Goal: Information Seeking & Learning: Learn about a topic

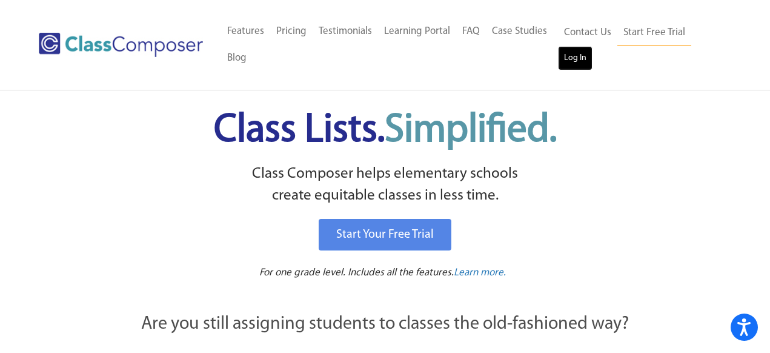
click at [577, 63] on link "Log In" at bounding box center [575, 58] width 35 height 24
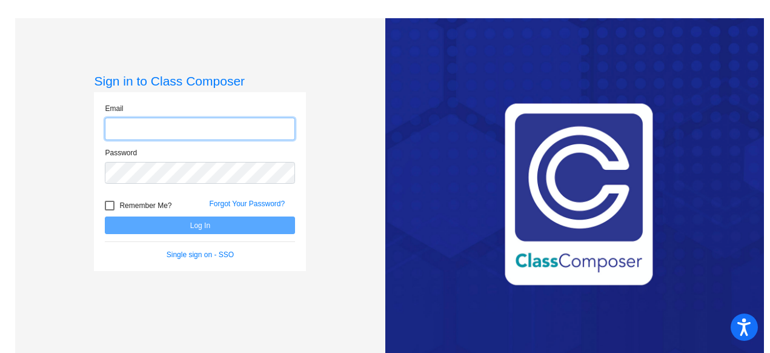
type input "[EMAIL_ADDRESS][DOMAIN_NAME]"
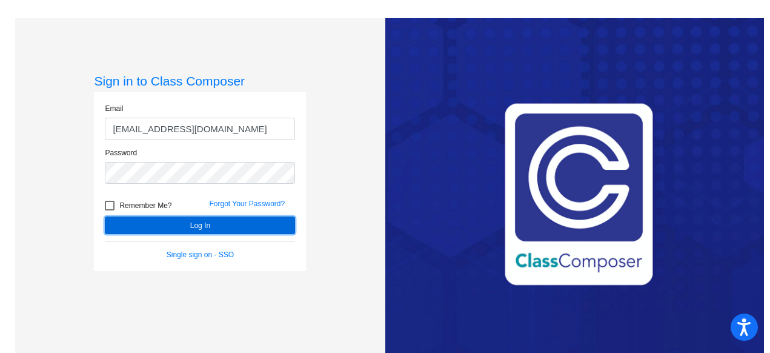
click at [153, 228] on button "Log In" at bounding box center [200, 225] width 190 height 18
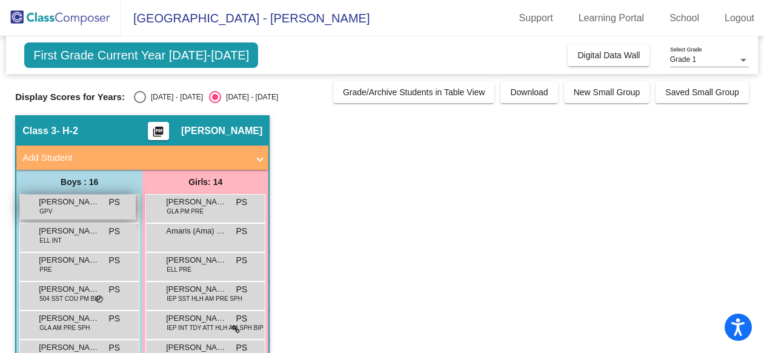
click at [85, 204] on span "[PERSON_NAME]" at bounding box center [69, 202] width 61 height 12
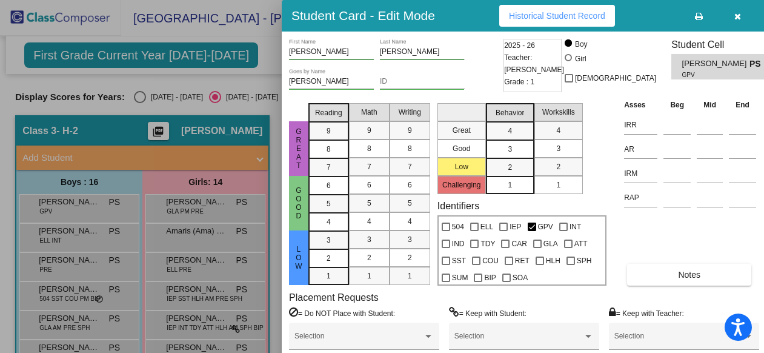
click at [97, 212] on div at bounding box center [382, 176] width 764 height 353
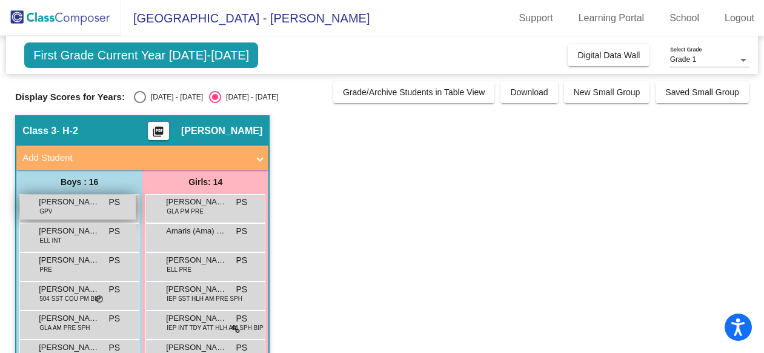
click at [98, 212] on div "[PERSON_NAME] GPV PS lock do_not_disturb_alt" at bounding box center [78, 207] width 116 height 25
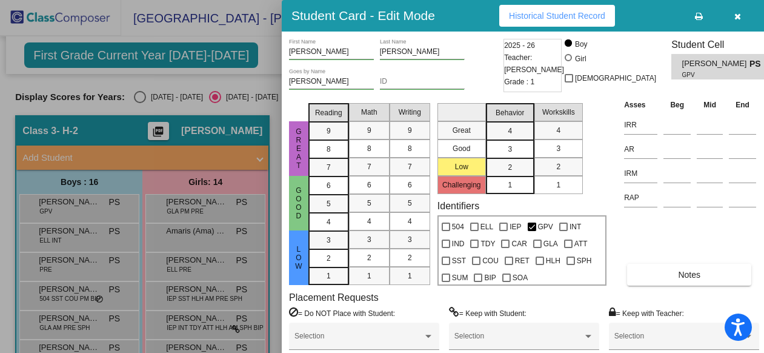
click at [136, 96] on div at bounding box center [382, 176] width 764 height 353
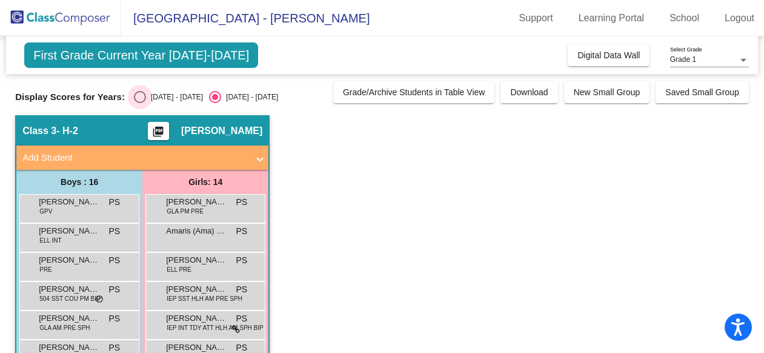
click at [138, 96] on div "Select an option" at bounding box center [140, 97] width 12 height 12
click at [139, 103] on input "[DATE] - [DATE]" at bounding box center [139, 103] width 1 height 1
radio input "true"
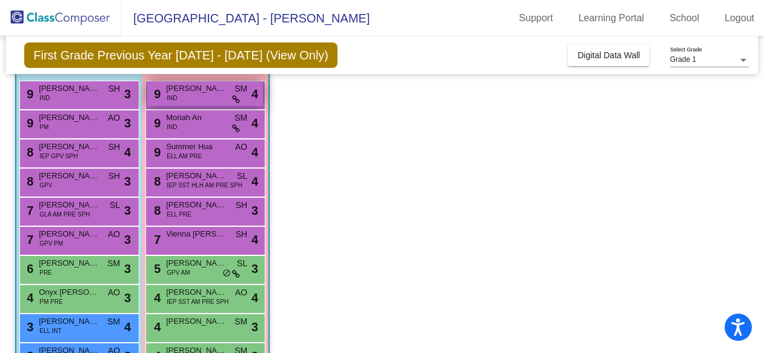
scroll to position [326, 0]
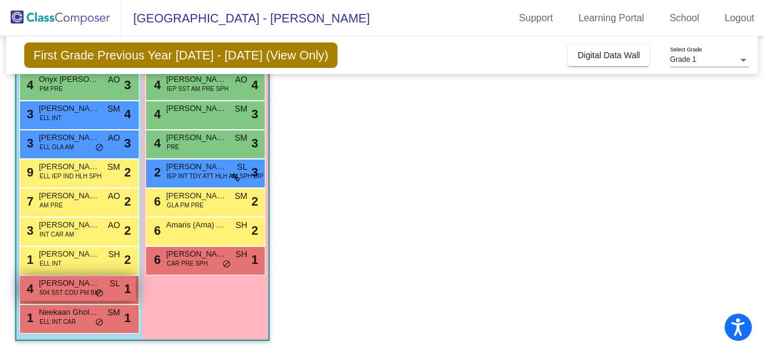
click at [87, 291] on span "504 SST COU PM BIP" at bounding box center [69, 292] width 61 height 9
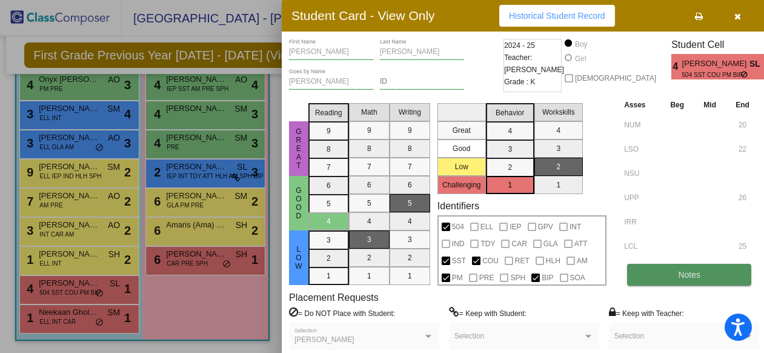
click at [674, 267] on button "Notes" at bounding box center [689, 275] width 124 height 22
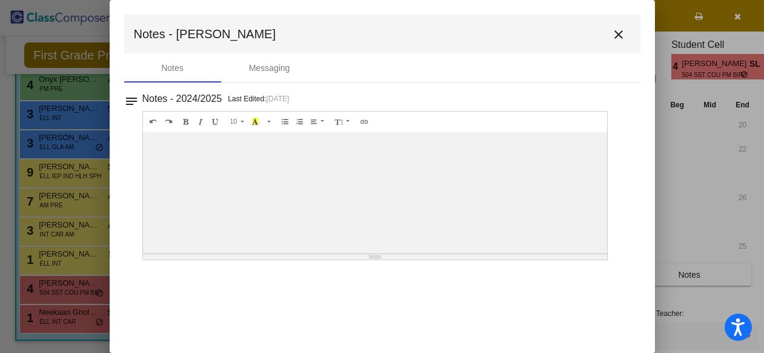
scroll to position [0, 0]
click at [619, 36] on mat-icon "close" at bounding box center [618, 34] width 15 height 15
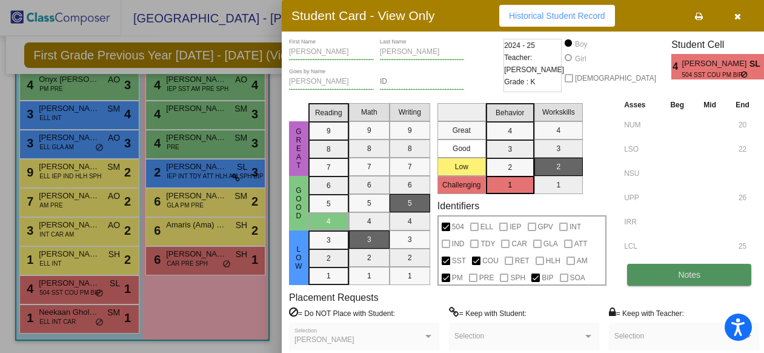
click at [700, 274] on button "Notes" at bounding box center [689, 275] width 124 height 22
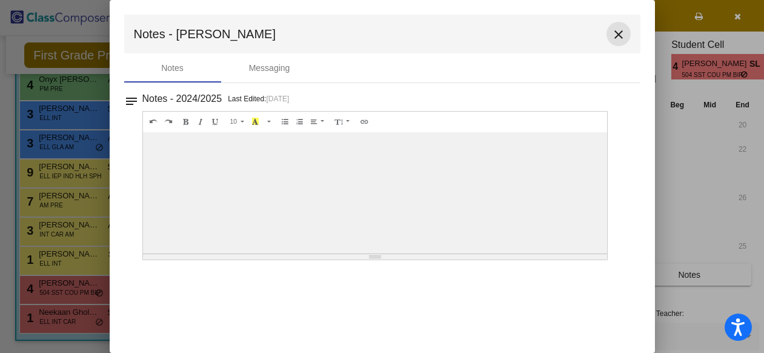
click at [617, 33] on mat-icon "close" at bounding box center [618, 34] width 15 height 15
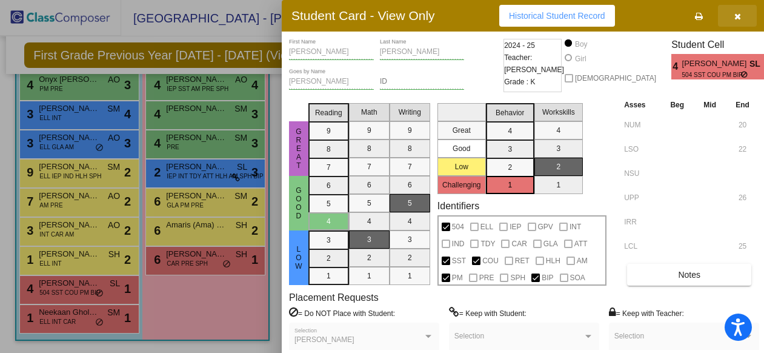
click at [738, 15] on button "button" at bounding box center [737, 16] width 39 height 22
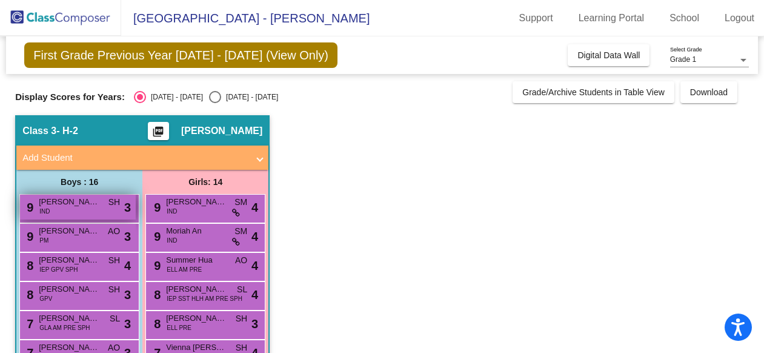
click at [83, 208] on div "9 [PERSON_NAME] IND SH lock do_not_disturb_alt 3" at bounding box center [78, 207] width 116 height 25
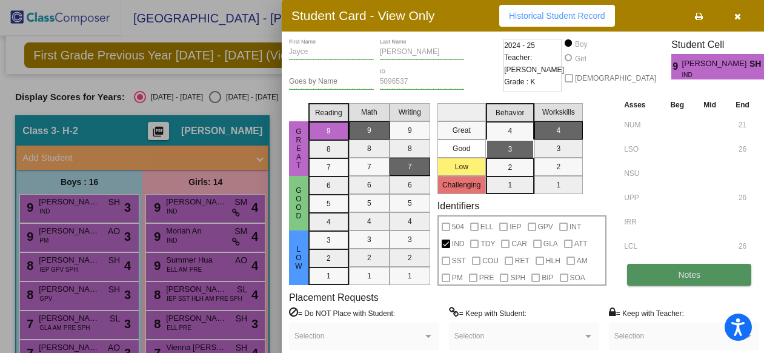
click at [716, 279] on button "Notes" at bounding box center [689, 275] width 124 height 22
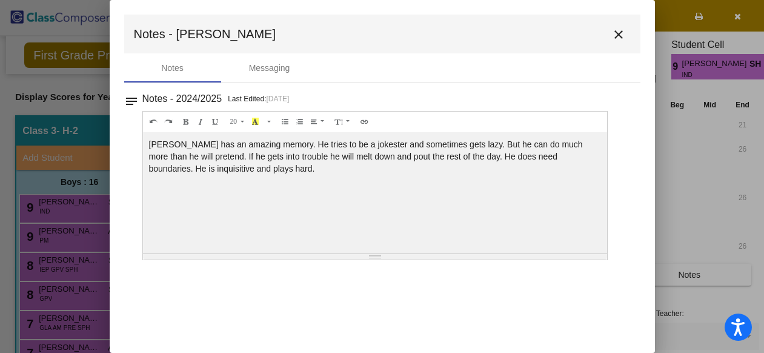
click at [617, 36] on mat-icon "close" at bounding box center [618, 34] width 15 height 15
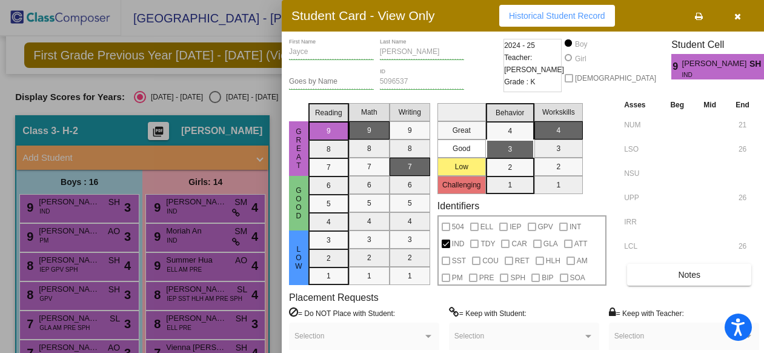
click at [86, 238] on div at bounding box center [382, 176] width 764 height 353
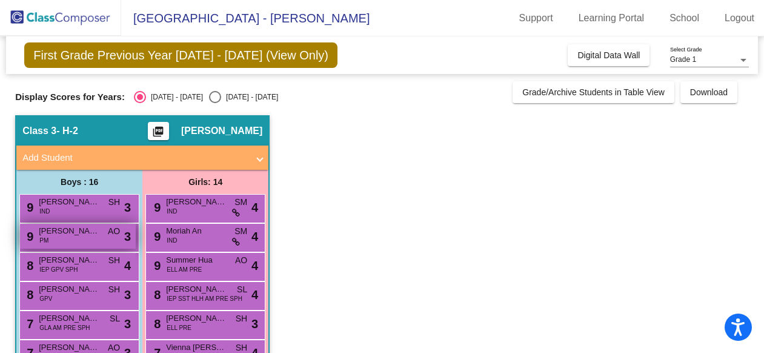
click at [87, 238] on div "9 Zain Mashhedi PM AO lock do_not_disturb_alt 3" at bounding box center [78, 236] width 116 height 25
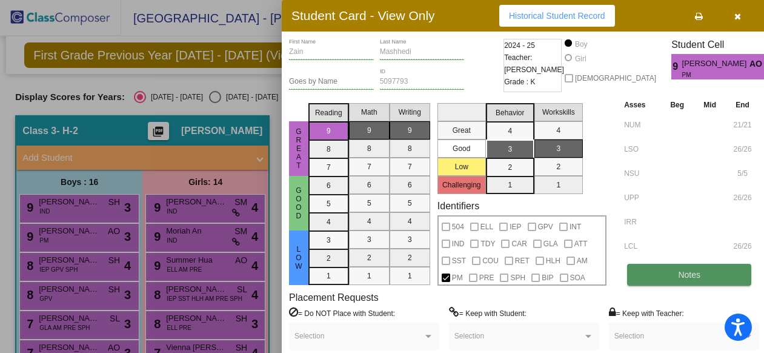
click at [674, 277] on button "Notes" at bounding box center [689, 275] width 124 height 22
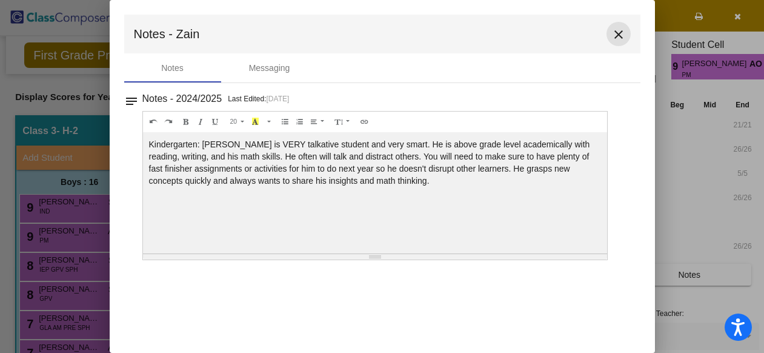
click at [617, 33] on mat-icon "close" at bounding box center [618, 34] width 15 height 15
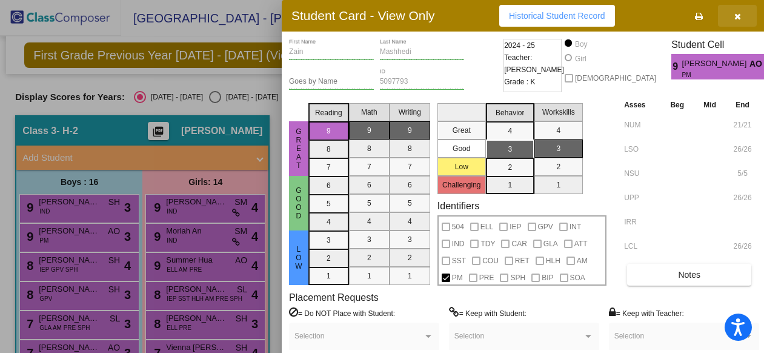
click at [737, 16] on icon "button" at bounding box center [737, 16] width 7 height 8
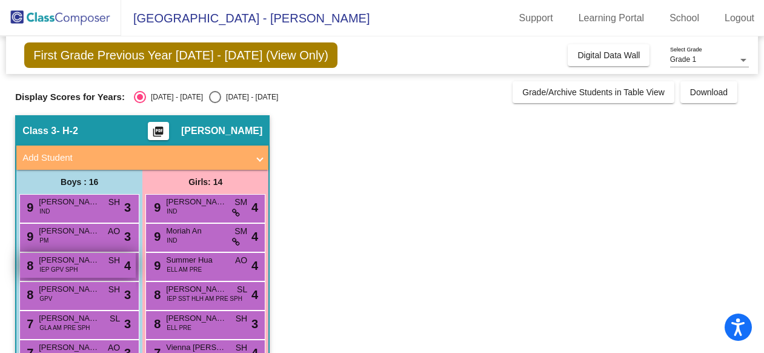
click at [90, 266] on div "8 [PERSON_NAME] IEP GPV SPH SH lock do_not_disturb_alt 4" at bounding box center [78, 265] width 116 height 25
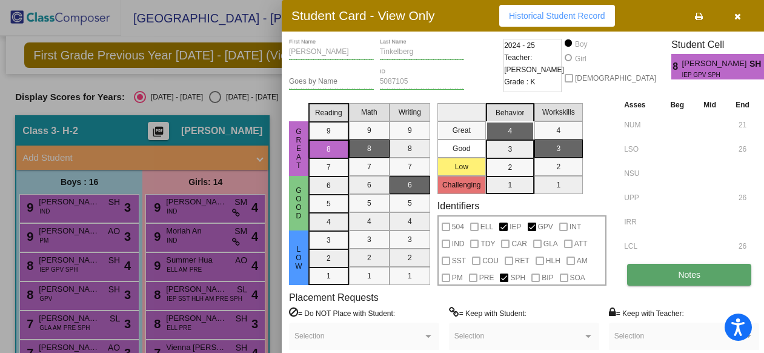
click at [700, 272] on button "Notes" at bounding box center [689, 275] width 124 height 22
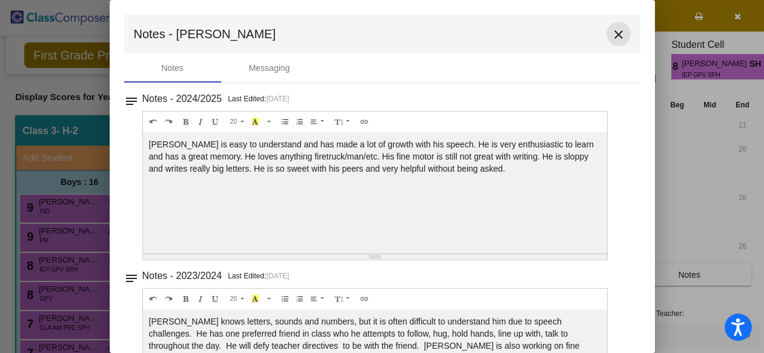
click at [612, 30] on mat-icon "close" at bounding box center [618, 34] width 15 height 15
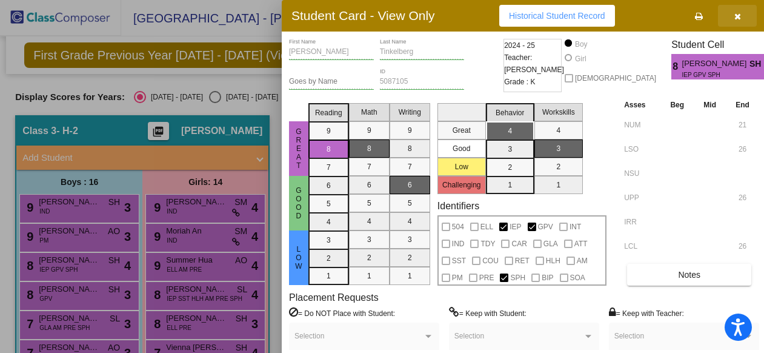
click at [737, 17] on icon "button" at bounding box center [737, 16] width 7 height 8
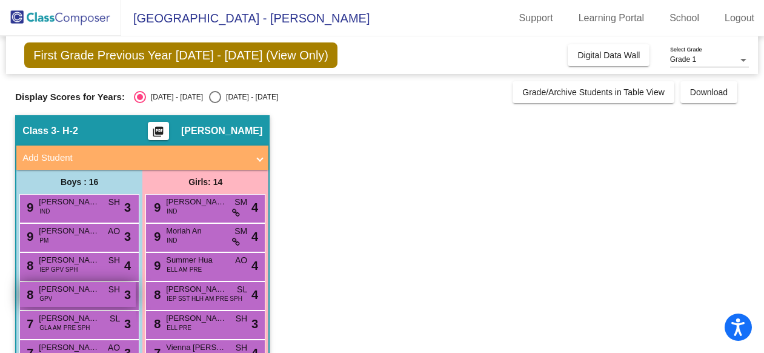
click at [62, 290] on span "[PERSON_NAME]" at bounding box center [69, 289] width 61 height 12
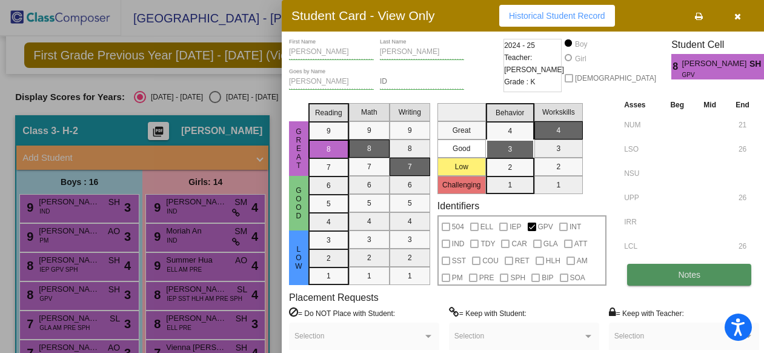
click at [647, 277] on button "Notes" at bounding box center [689, 275] width 124 height 22
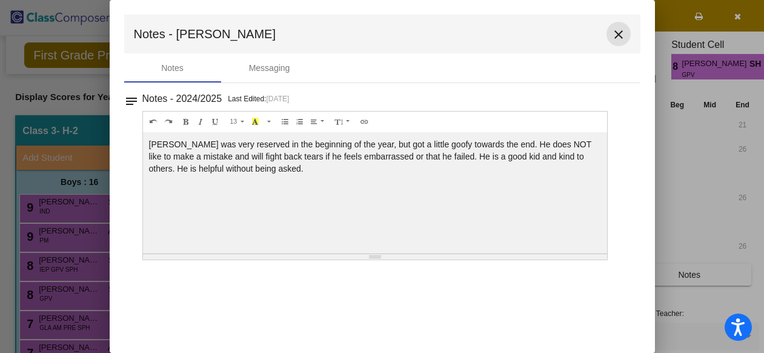
click at [623, 32] on mat-icon "close" at bounding box center [618, 34] width 15 height 15
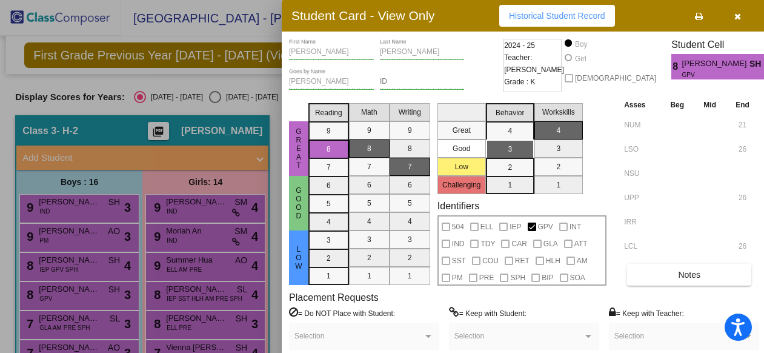
click at [79, 322] on div at bounding box center [382, 176] width 764 height 353
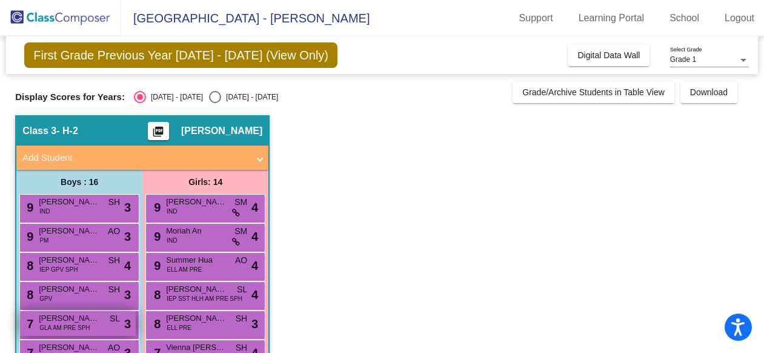
click at [79, 323] on span "GLA AM PRE SPH" at bounding box center [64, 327] width 50 height 9
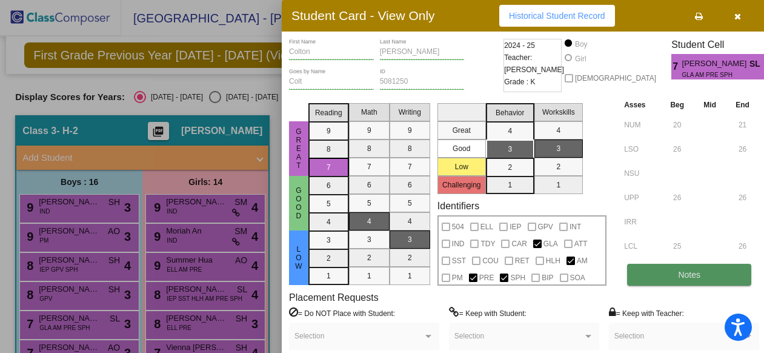
click at [678, 279] on span "Notes" at bounding box center [689, 275] width 22 height 10
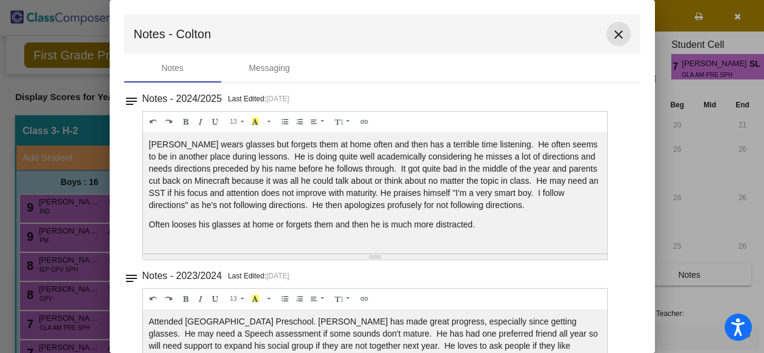
click at [615, 33] on mat-icon "close" at bounding box center [618, 34] width 15 height 15
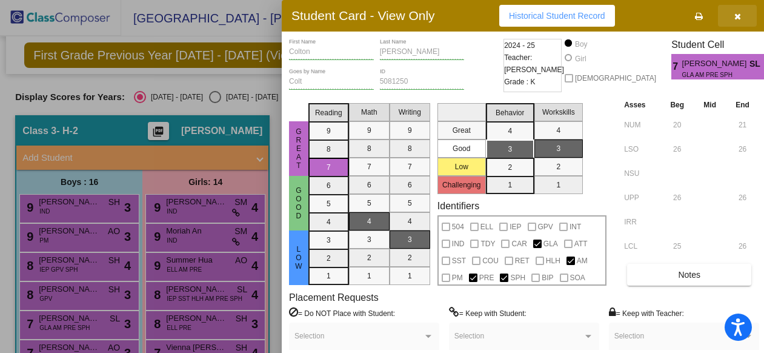
click at [736, 14] on icon "button" at bounding box center [737, 16] width 7 height 8
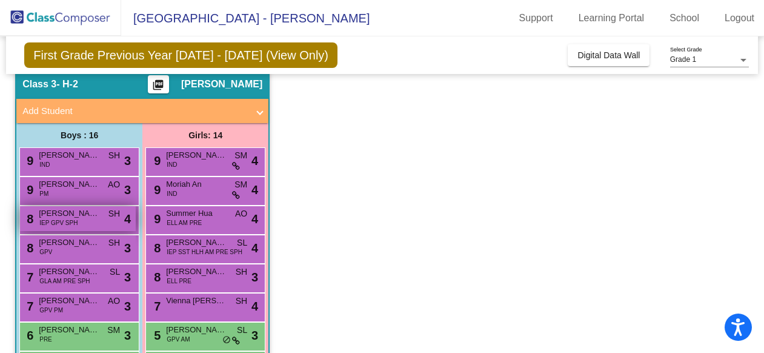
scroll to position [48, 0]
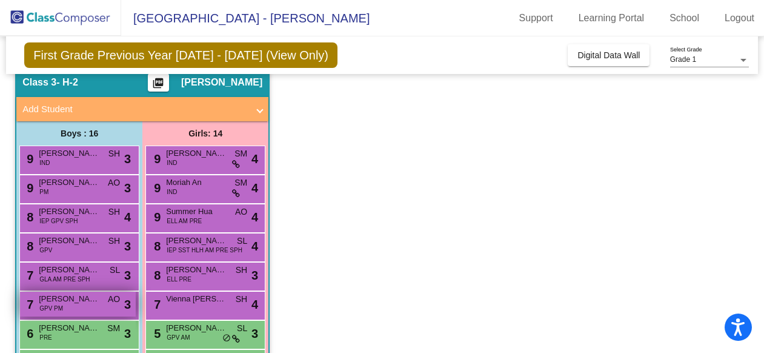
click at [84, 303] on span "[PERSON_NAME]" at bounding box center [69, 299] width 61 height 12
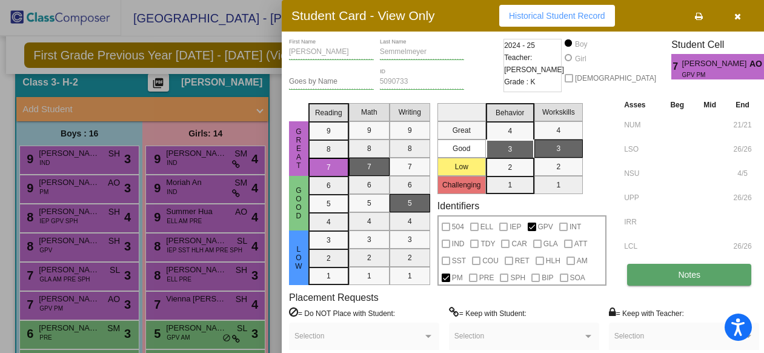
click at [668, 266] on button "Notes" at bounding box center [689, 275] width 124 height 22
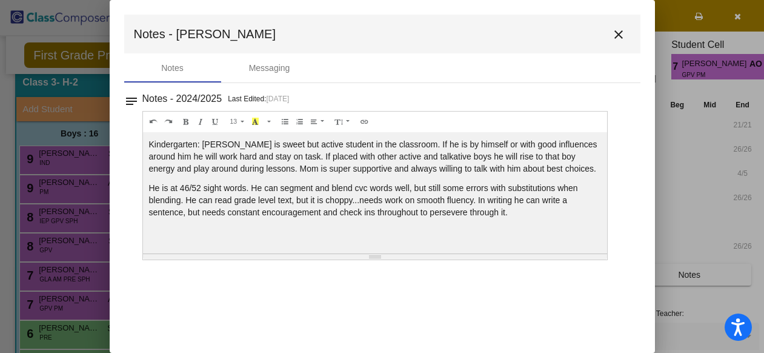
scroll to position [0, 0]
click at [617, 35] on mat-icon "close" at bounding box center [618, 34] width 15 height 15
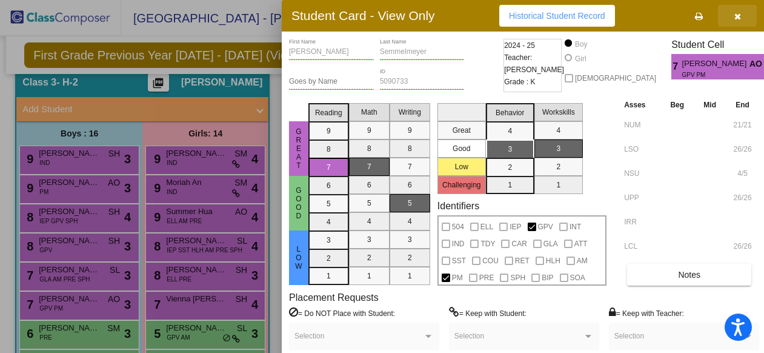
click at [736, 16] on icon "button" at bounding box center [737, 16] width 7 height 8
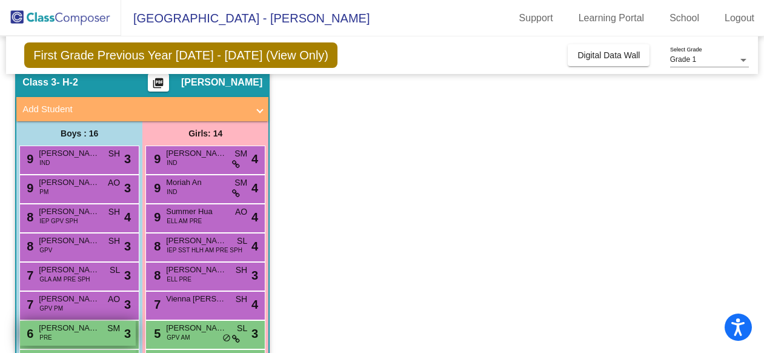
click at [81, 333] on span "[PERSON_NAME]" at bounding box center [69, 328] width 61 height 12
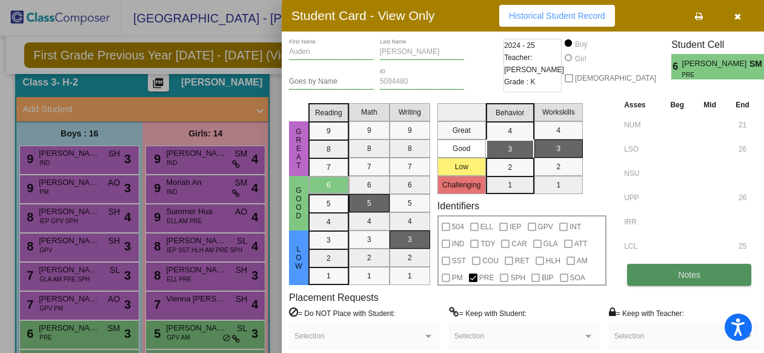
click at [648, 280] on button "Notes" at bounding box center [689, 275] width 124 height 22
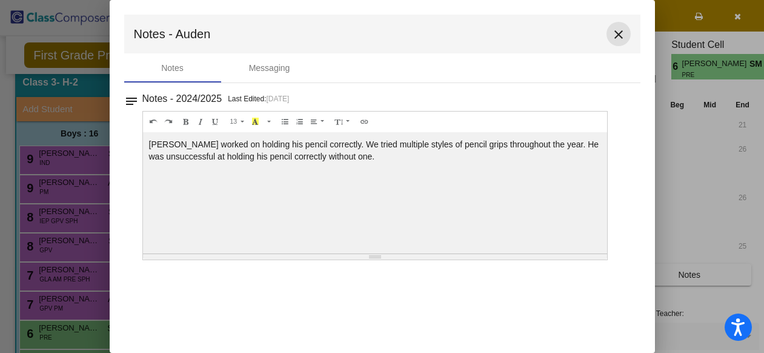
click at [620, 36] on mat-icon "close" at bounding box center [618, 34] width 15 height 15
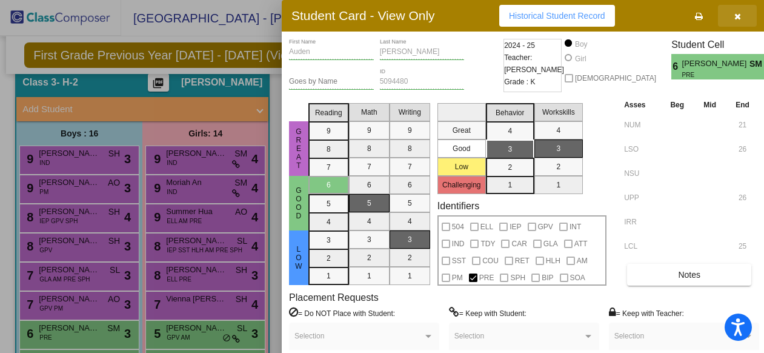
click at [734, 16] on icon "button" at bounding box center [737, 16] width 7 height 8
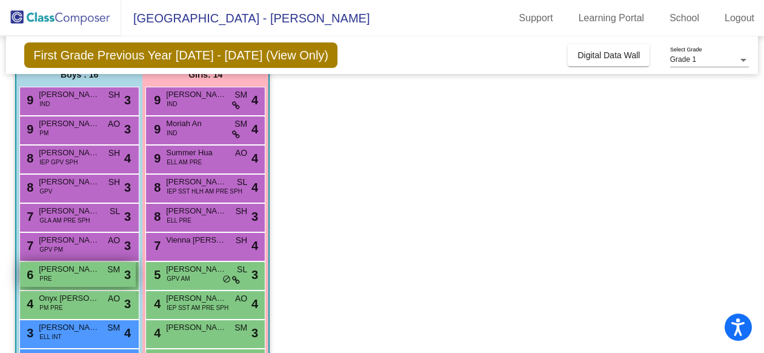
scroll to position [107, 0]
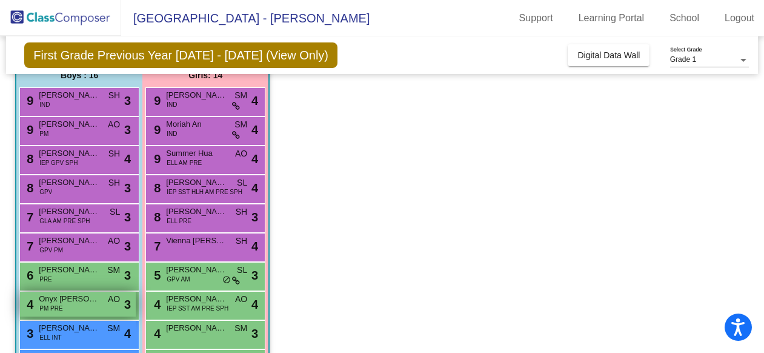
click at [96, 308] on div "4 Onyx [PERSON_NAME] PM PRE AO lock do_not_disturb_alt 3" at bounding box center [78, 303] width 116 height 25
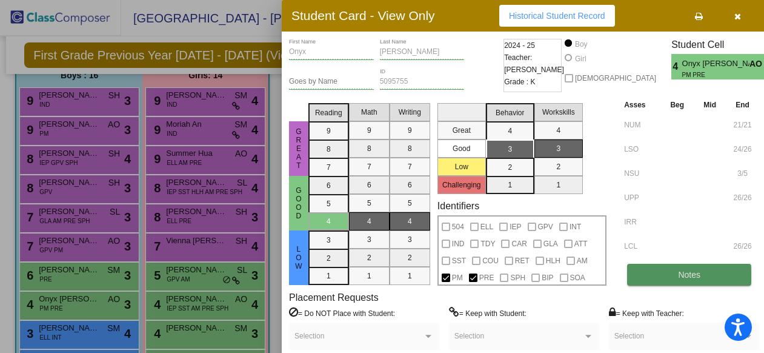
click at [658, 276] on button "Notes" at bounding box center [689, 275] width 124 height 22
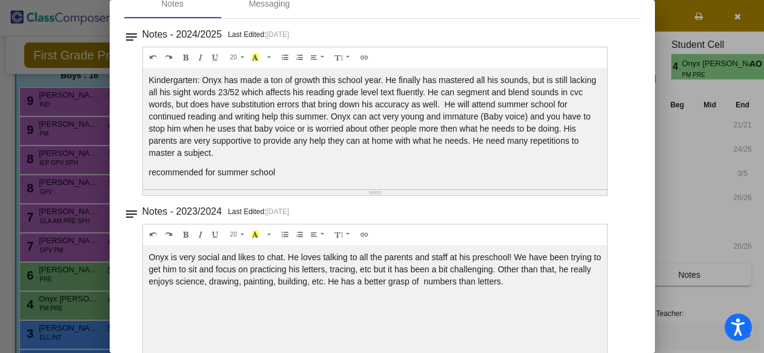
scroll to position [0, 0]
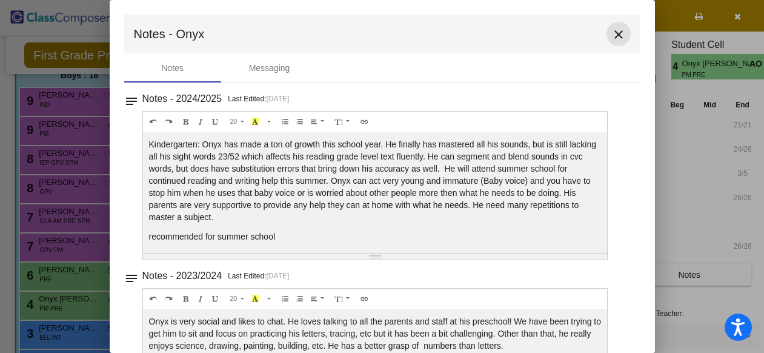
click at [616, 35] on mat-icon "close" at bounding box center [618, 34] width 15 height 15
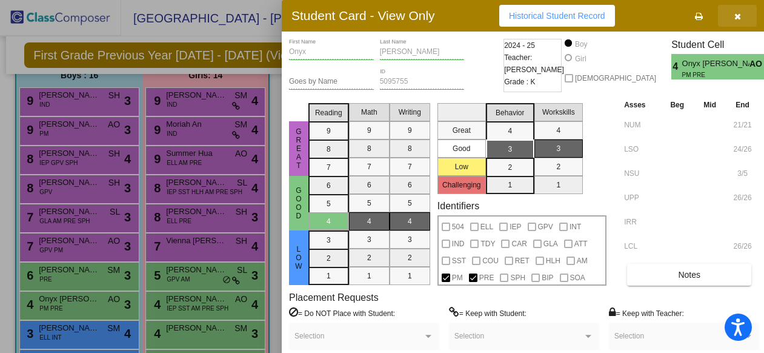
click at [736, 16] on icon "button" at bounding box center [737, 16] width 7 height 8
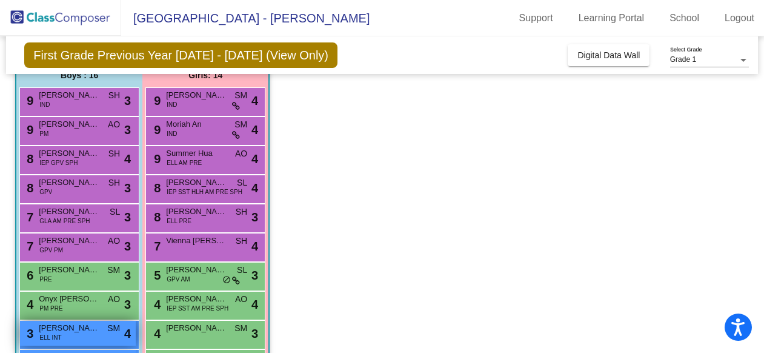
click at [48, 336] on span "ELL INT" at bounding box center [50, 337] width 22 height 9
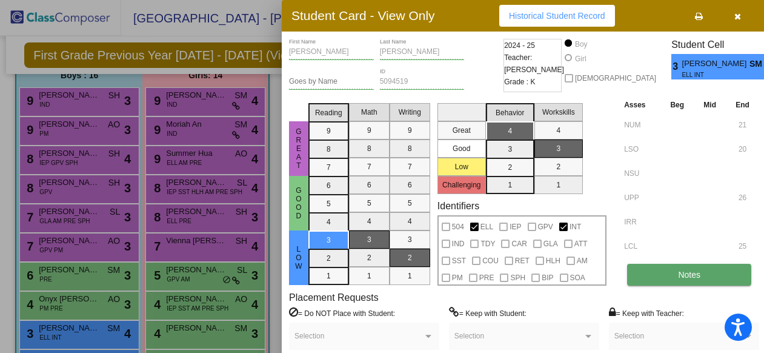
click at [650, 279] on button "Notes" at bounding box center [689, 275] width 124 height 22
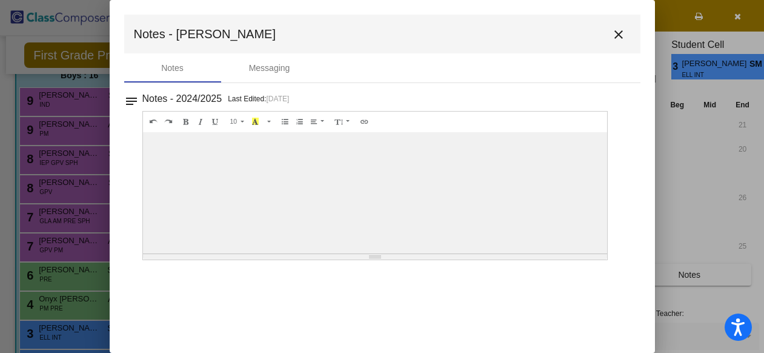
click at [619, 32] on mat-icon "close" at bounding box center [618, 34] width 15 height 15
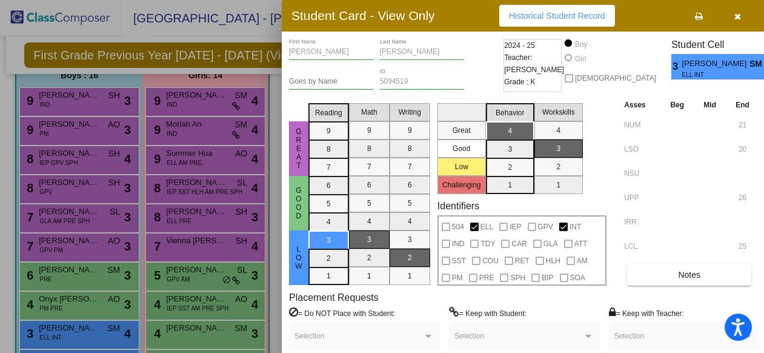
click at [735, 17] on icon "button" at bounding box center [737, 16] width 7 height 8
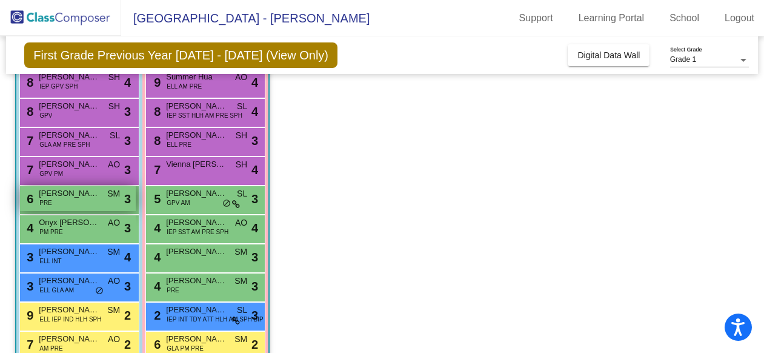
scroll to position [190, 0]
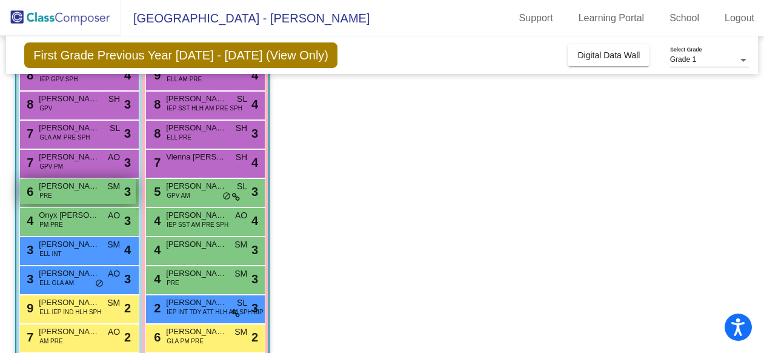
click at [88, 280] on div "3 [PERSON_NAME] ELL GLA AM AO lock do_not_disturb_alt 3" at bounding box center [78, 278] width 116 height 25
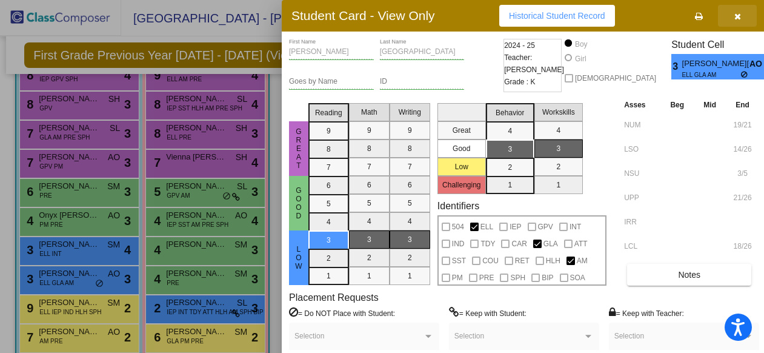
click at [737, 17] on icon "button" at bounding box center [737, 16] width 7 height 8
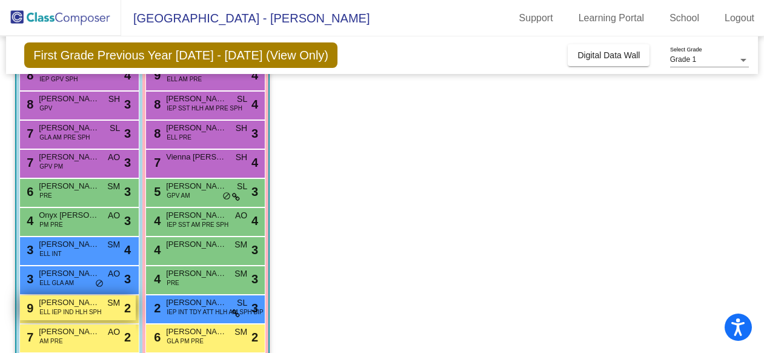
click at [83, 308] on span "ELL IEP IND HLH SPH" at bounding box center [70, 311] width 62 height 9
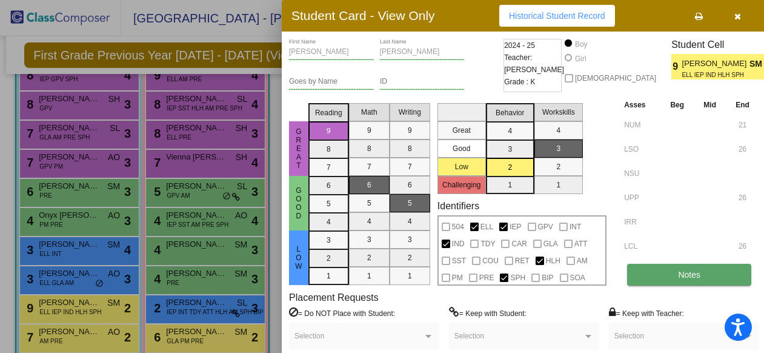
click at [705, 278] on button "Notes" at bounding box center [689, 275] width 124 height 22
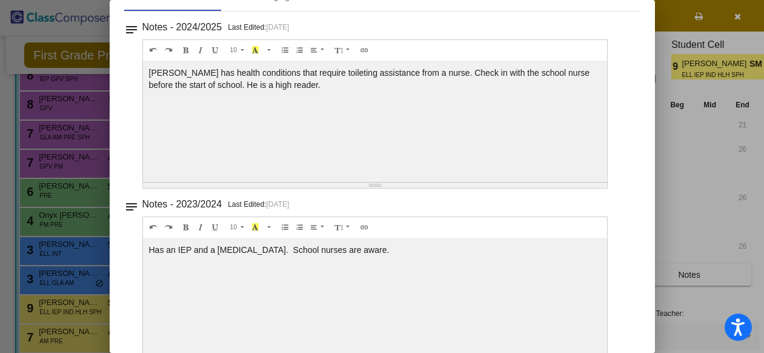
scroll to position [0, 0]
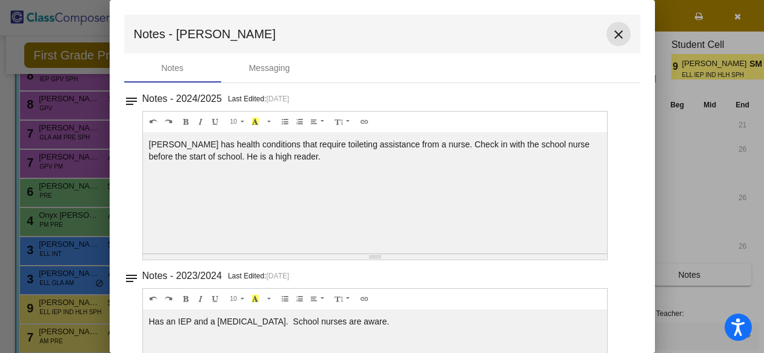
click at [611, 33] on mat-icon "close" at bounding box center [618, 34] width 15 height 15
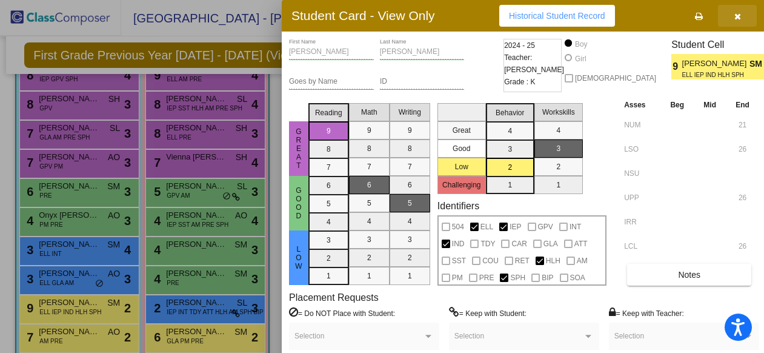
click at [737, 16] on icon "button" at bounding box center [737, 16] width 7 height 8
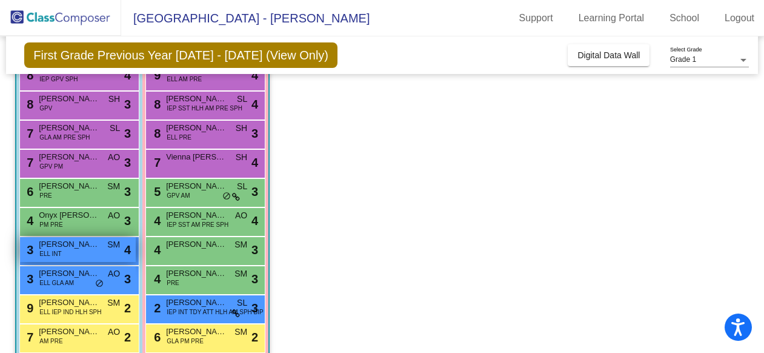
scroll to position [265, 0]
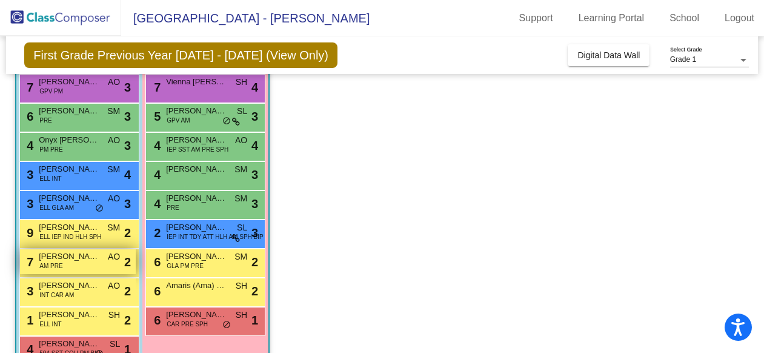
click at [79, 259] on span "[PERSON_NAME]" at bounding box center [69, 256] width 61 height 12
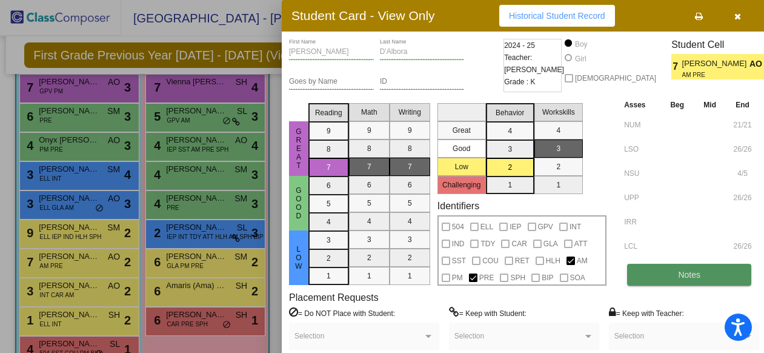
click at [697, 279] on span "Notes" at bounding box center [689, 275] width 22 height 10
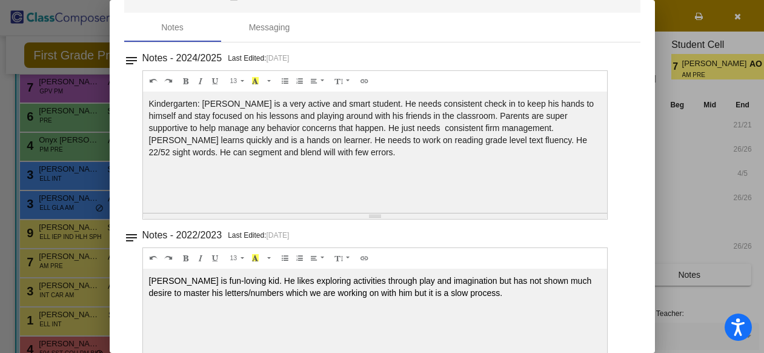
scroll to position [0, 0]
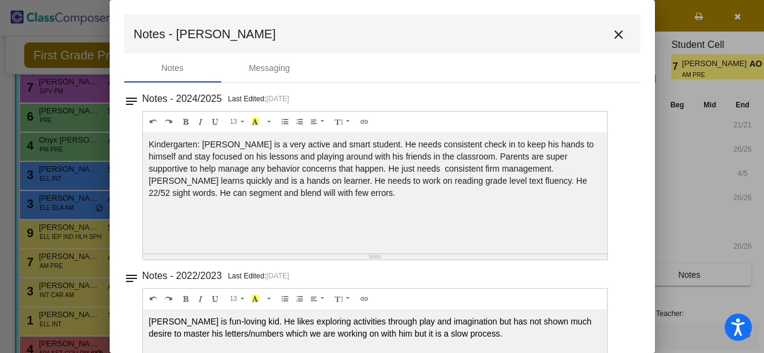
click at [611, 38] on mat-icon "close" at bounding box center [618, 34] width 15 height 15
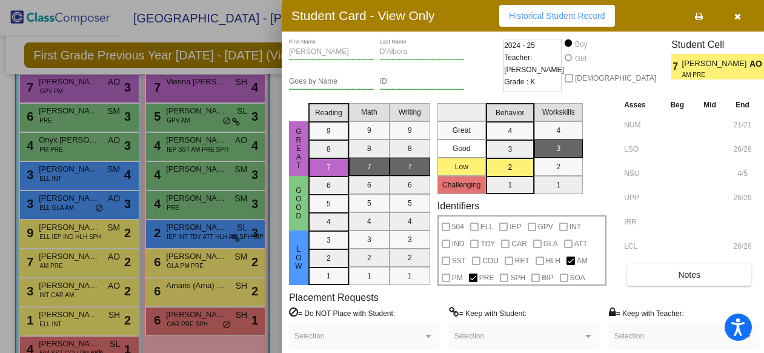
click at [68, 292] on div at bounding box center [382, 176] width 764 height 353
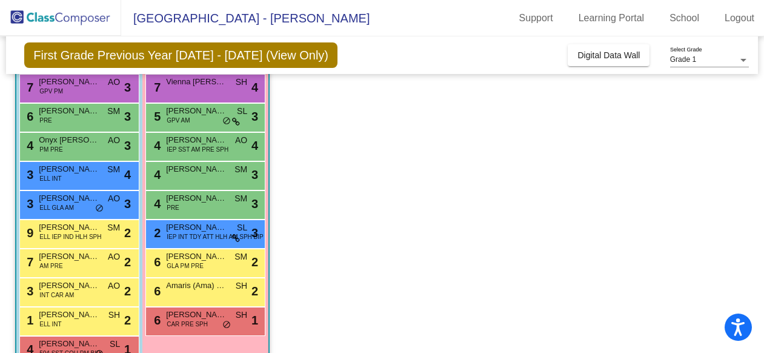
click at [68, 292] on span "INT CAR AM" at bounding box center [56, 294] width 35 height 9
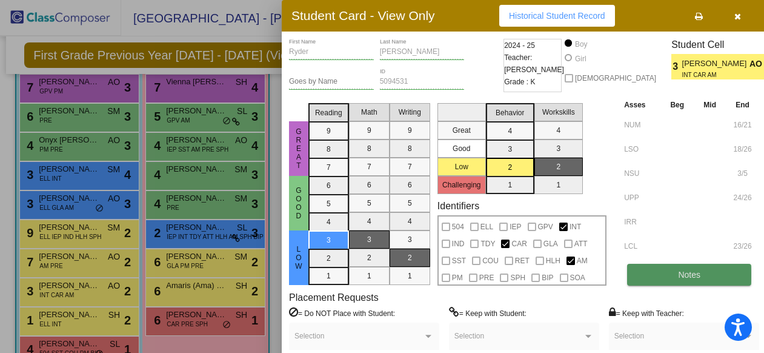
click at [678, 275] on span "Notes" at bounding box center [689, 275] width 22 height 10
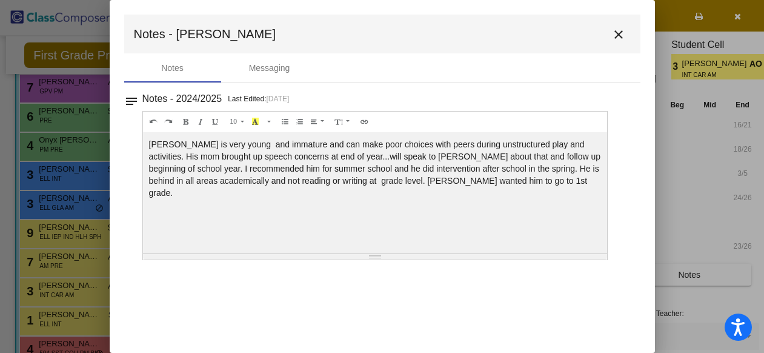
click at [620, 33] on mat-icon "close" at bounding box center [618, 34] width 15 height 15
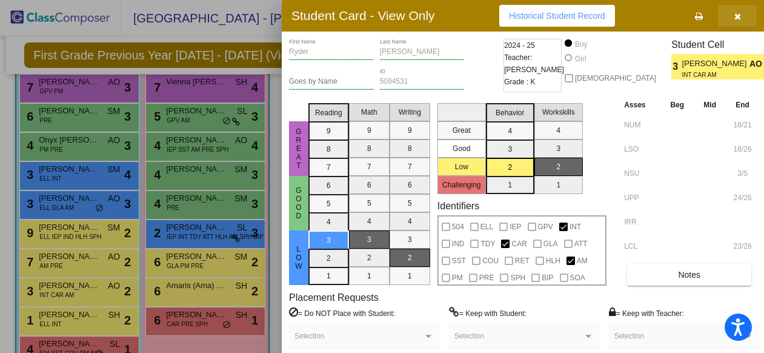
click at [737, 16] on icon "button" at bounding box center [737, 16] width 7 height 8
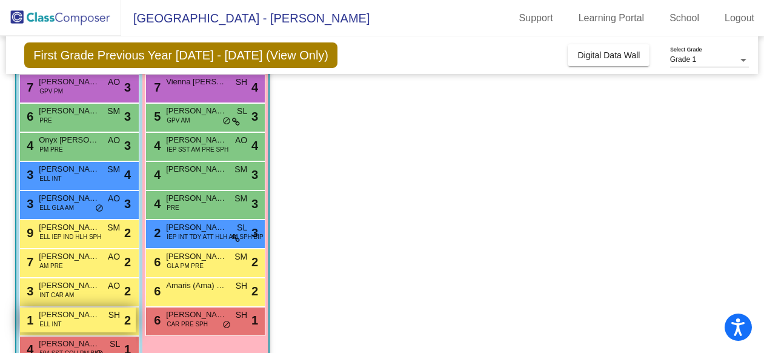
click at [65, 317] on span "[PERSON_NAME]" at bounding box center [69, 314] width 61 height 12
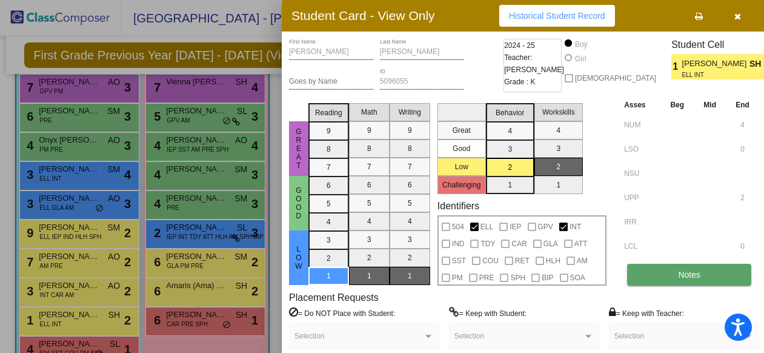
click at [700, 274] on button "Notes" at bounding box center [689, 275] width 124 height 22
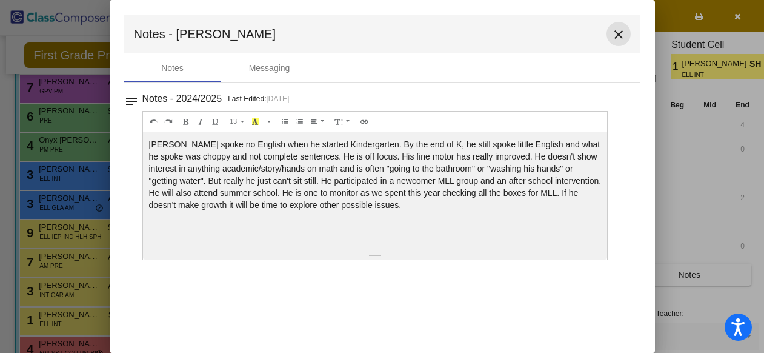
click at [618, 35] on mat-icon "close" at bounding box center [618, 34] width 15 height 15
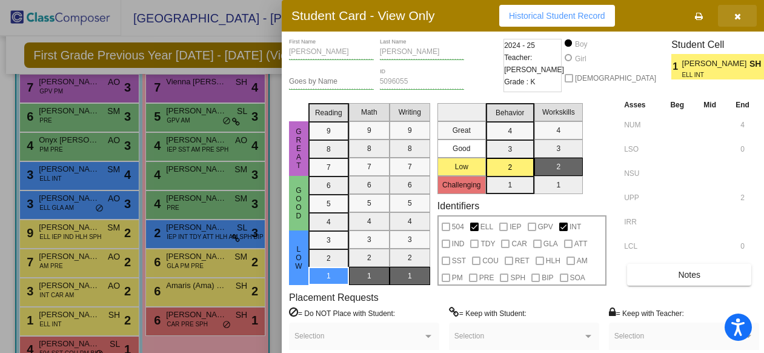
click at [737, 18] on icon "button" at bounding box center [737, 16] width 7 height 8
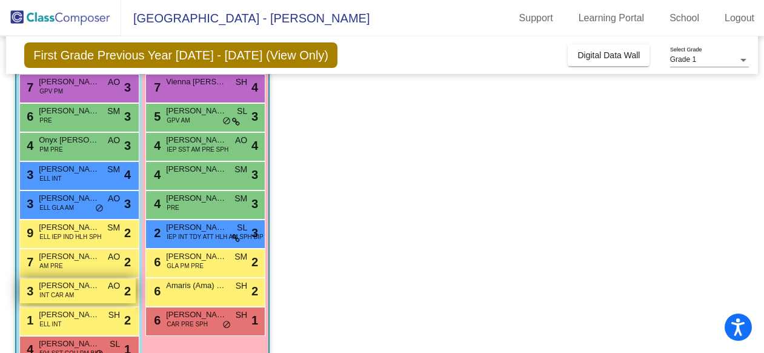
scroll to position [326, 0]
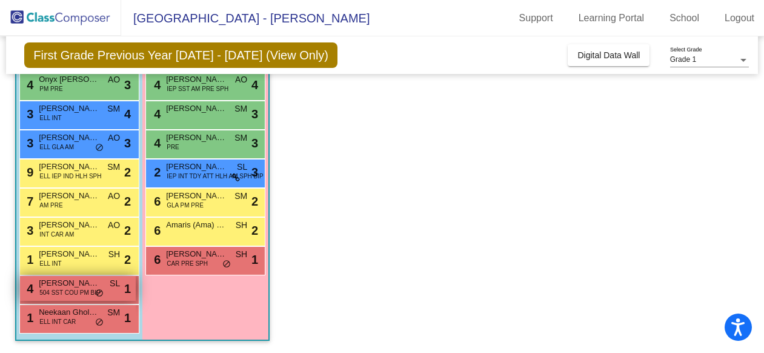
click at [76, 293] on span "504 SST COU PM BIP" at bounding box center [69, 292] width 61 height 9
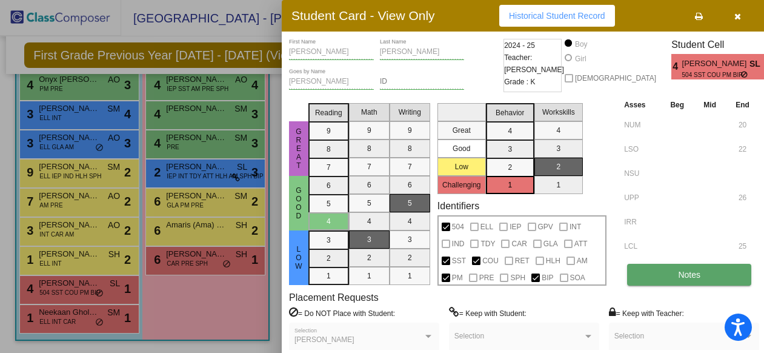
click at [655, 280] on button "Notes" at bounding box center [689, 275] width 124 height 22
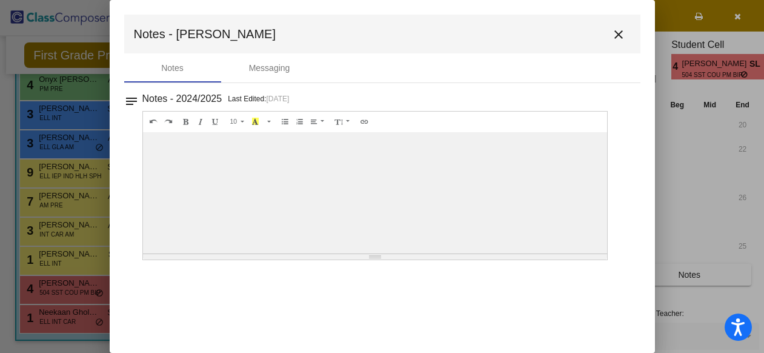
click at [616, 35] on mat-icon "close" at bounding box center [618, 34] width 15 height 15
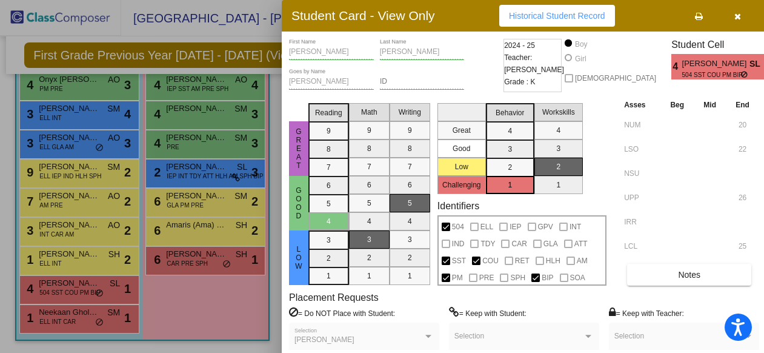
click at [62, 315] on div at bounding box center [382, 176] width 764 height 353
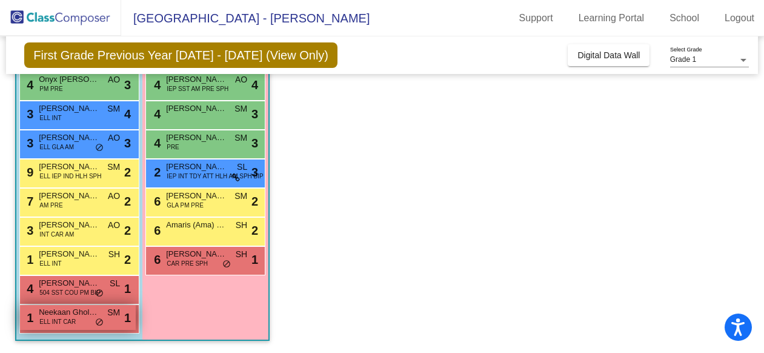
click at [99, 321] on span "do_not_disturb_alt" at bounding box center [99, 323] width 8 height 10
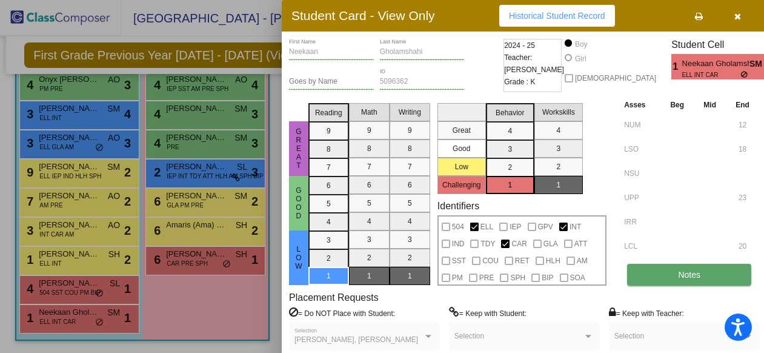
click at [720, 275] on button "Notes" at bounding box center [689, 275] width 124 height 22
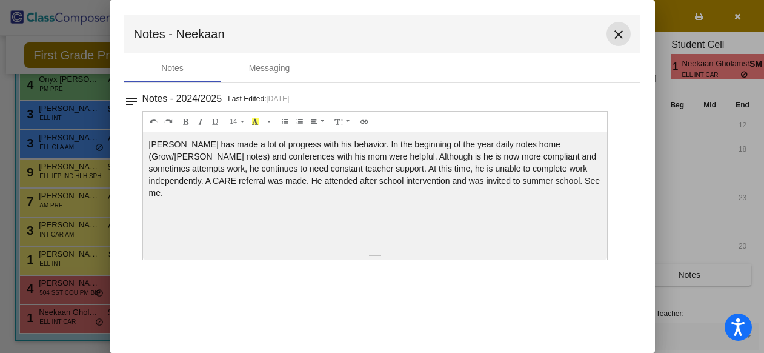
click at [617, 38] on mat-icon "close" at bounding box center [618, 34] width 15 height 15
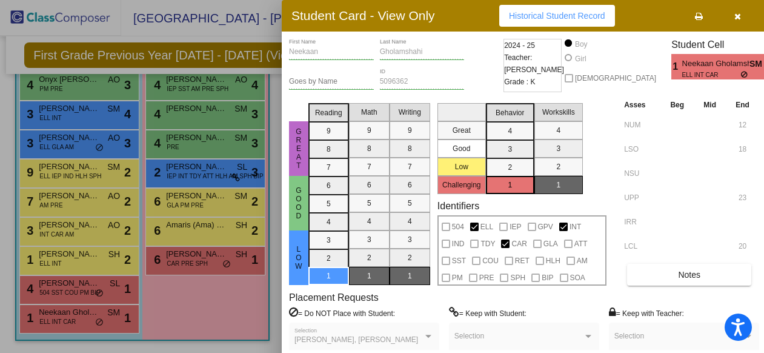
scroll to position [0, 0]
click at [736, 15] on icon "button" at bounding box center [737, 16] width 7 height 8
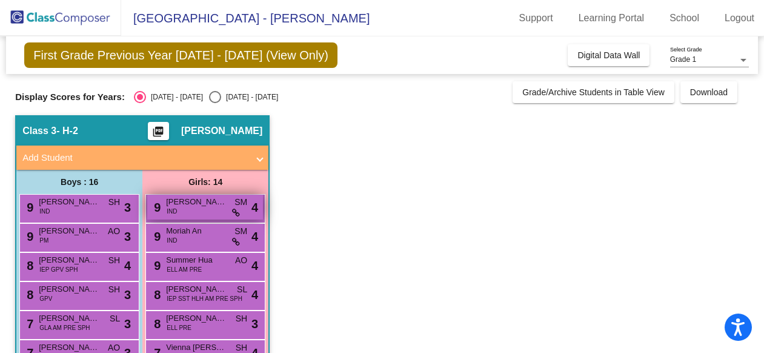
click at [226, 205] on span "[PERSON_NAME]" at bounding box center [196, 202] width 61 height 12
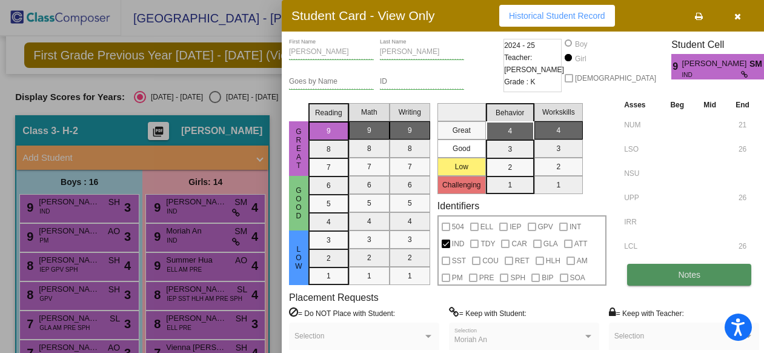
click at [660, 273] on button "Notes" at bounding box center [689, 275] width 124 height 22
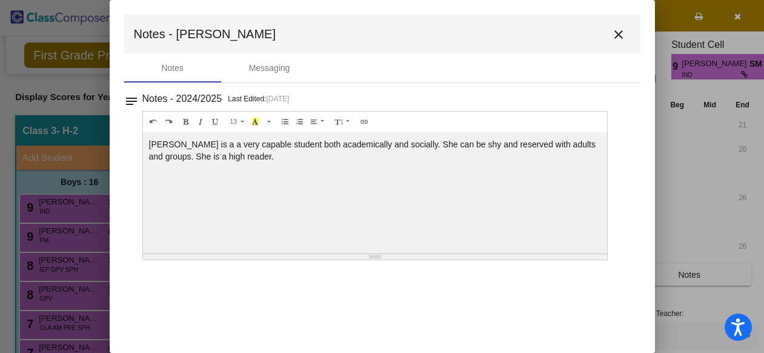
click at [617, 39] on mat-icon "close" at bounding box center [618, 34] width 15 height 15
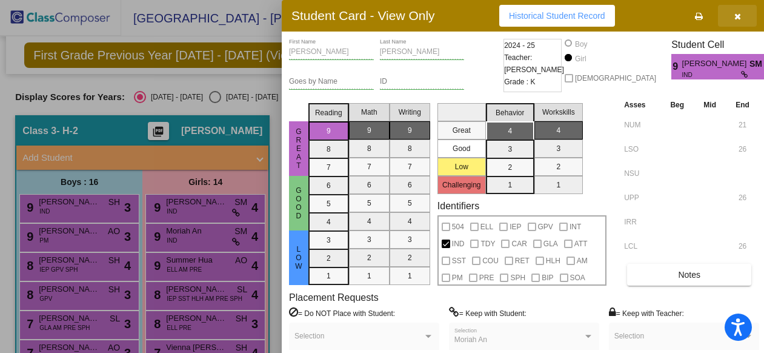
click at [735, 13] on icon "button" at bounding box center [737, 16] width 7 height 8
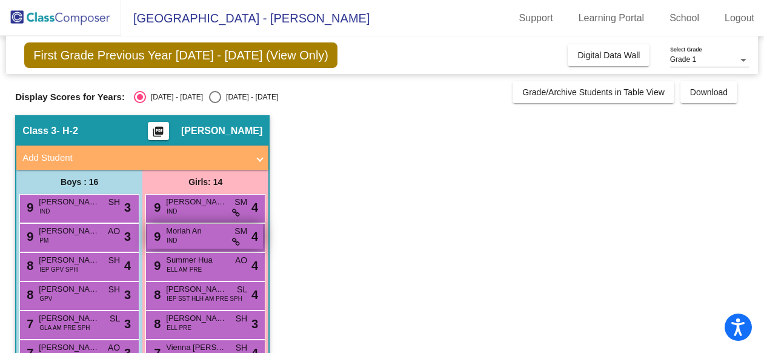
click at [215, 235] on span "Moriah An" at bounding box center [196, 231] width 61 height 12
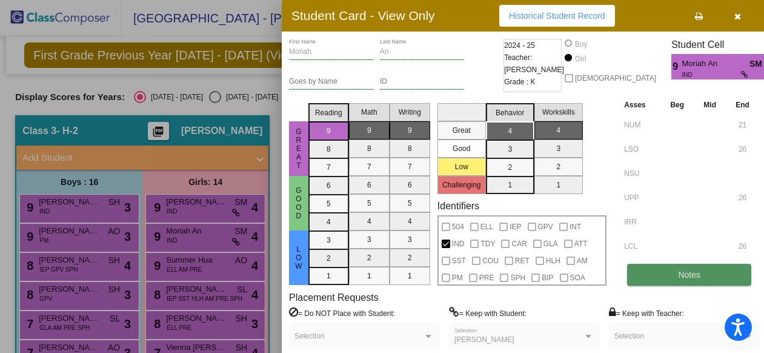
click at [661, 274] on button "Notes" at bounding box center [689, 275] width 124 height 22
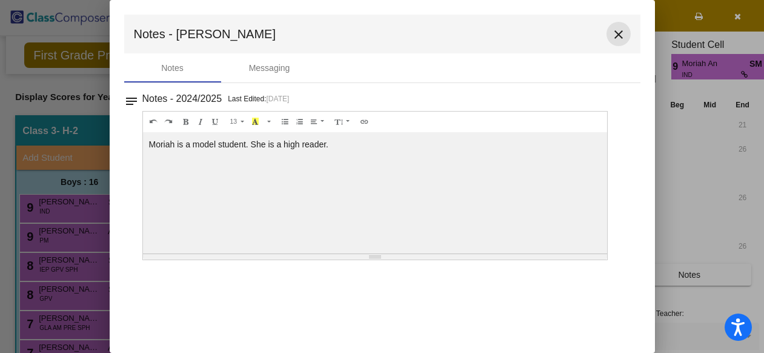
click at [619, 33] on mat-icon "close" at bounding box center [618, 34] width 15 height 15
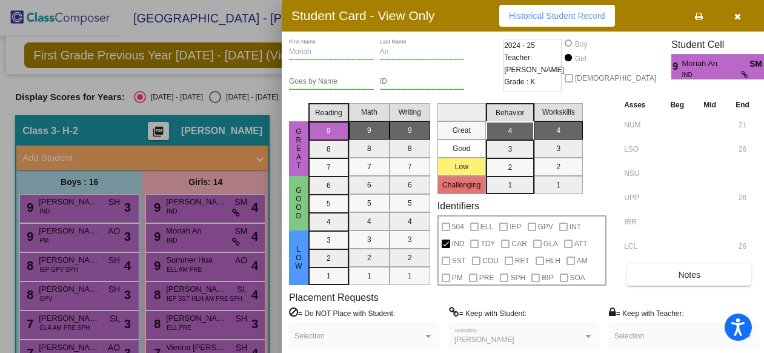
click at [187, 263] on div at bounding box center [382, 176] width 764 height 353
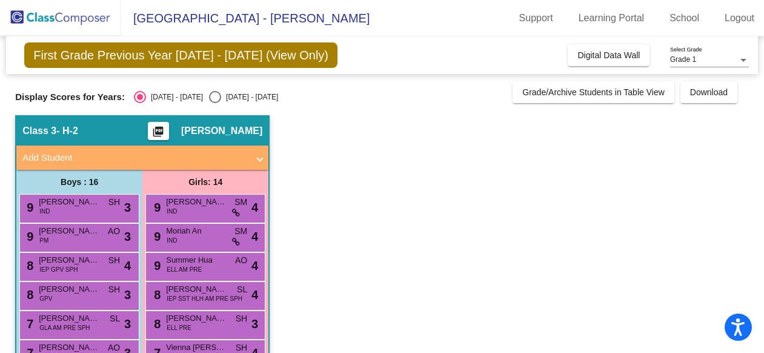
click at [187, 263] on span "Summer Hua" at bounding box center [196, 260] width 61 height 12
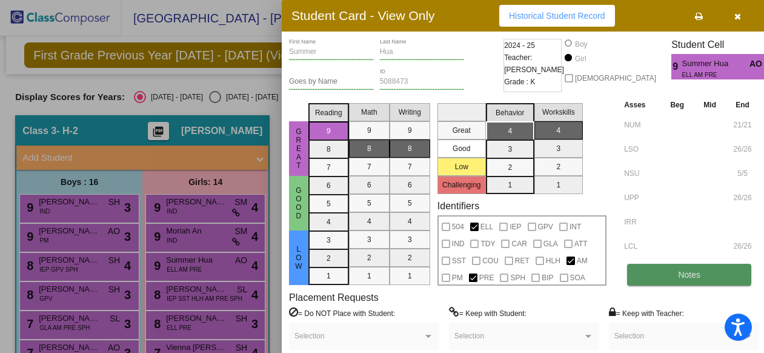
click at [691, 273] on span "Notes" at bounding box center [689, 275] width 22 height 10
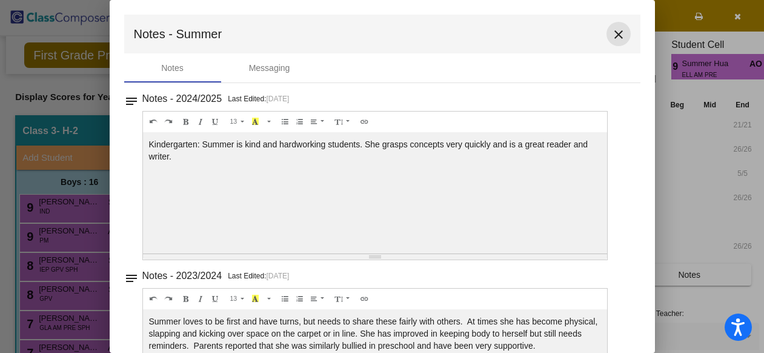
click at [612, 38] on mat-icon "close" at bounding box center [618, 34] width 15 height 15
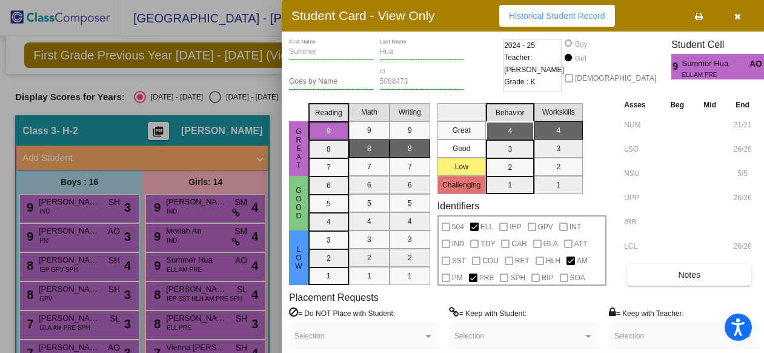
click at [737, 15] on icon "button" at bounding box center [737, 16] width 7 height 8
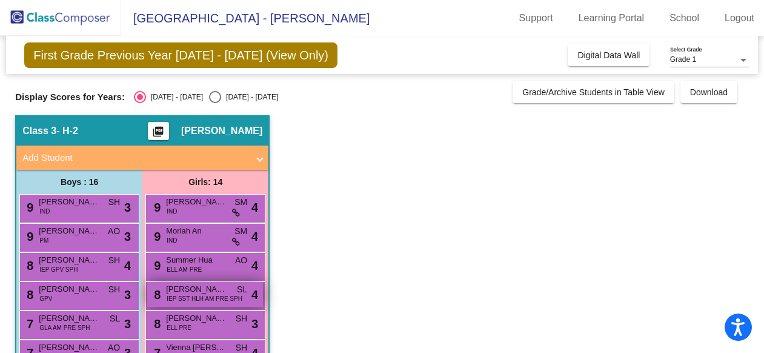
click at [197, 299] on span "IEP SST HLH AM PRE SPH" at bounding box center [205, 298] width 76 height 9
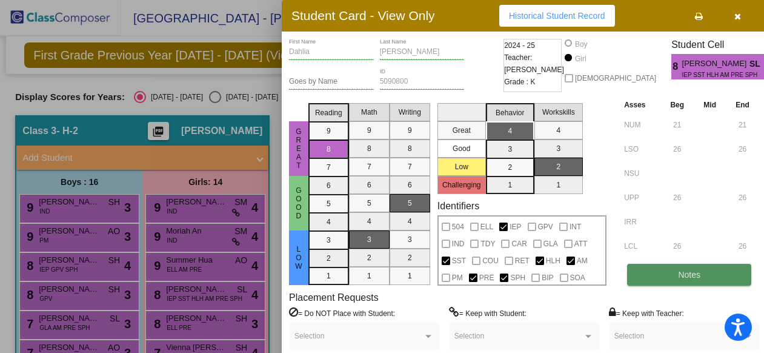
click at [671, 276] on button "Notes" at bounding box center [689, 275] width 124 height 22
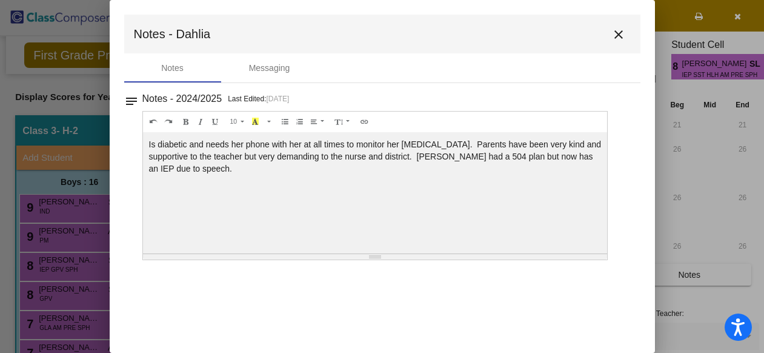
click at [616, 35] on mat-icon "close" at bounding box center [618, 34] width 15 height 15
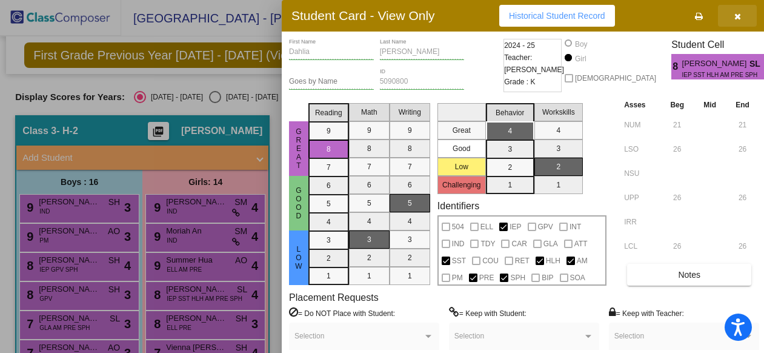
click at [734, 15] on icon "button" at bounding box center [737, 16] width 7 height 8
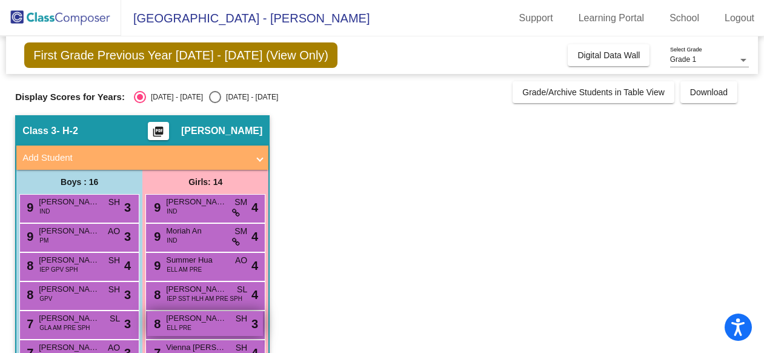
click at [211, 324] on div "8 [PERSON_NAME] ELL PRE SH lock do_not_disturb_alt 3" at bounding box center [205, 323] width 116 height 25
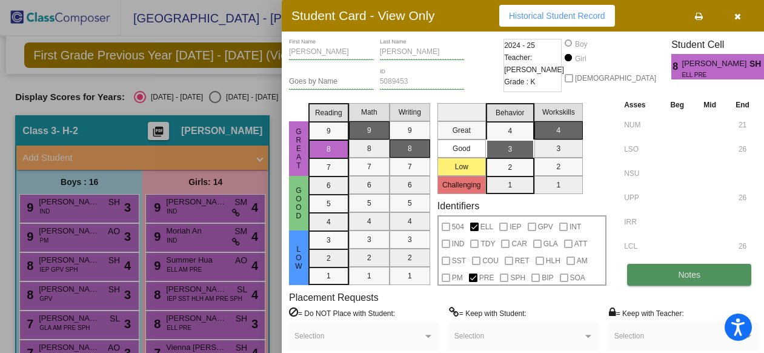
click at [680, 274] on span "Notes" at bounding box center [689, 275] width 22 height 10
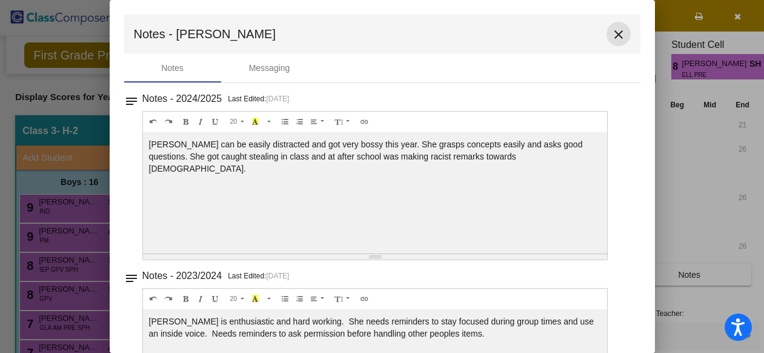
click at [611, 36] on mat-icon "close" at bounding box center [618, 34] width 15 height 15
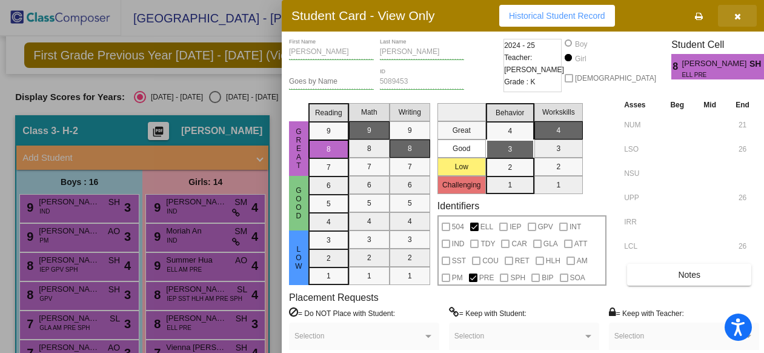
click at [734, 19] on icon "button" at bounding box center [737, 16] width 7 height 8
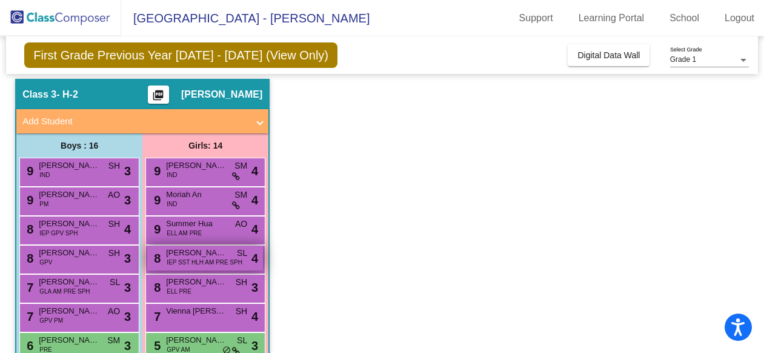
scroll to position [37, 0]
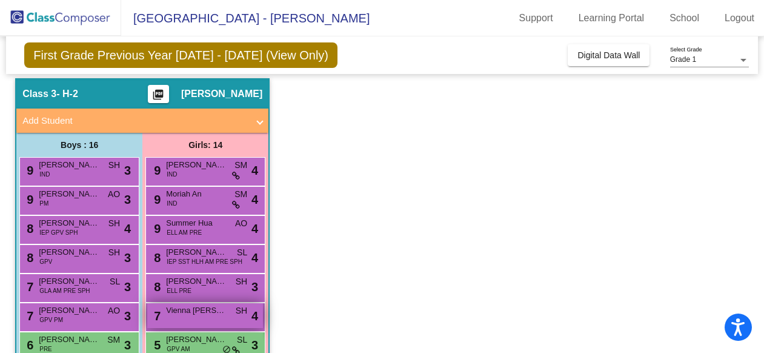
click at [189, 314] on span "Vienna [PERSON_NAME]" at bounding box center [196, 310] width 61 height 12
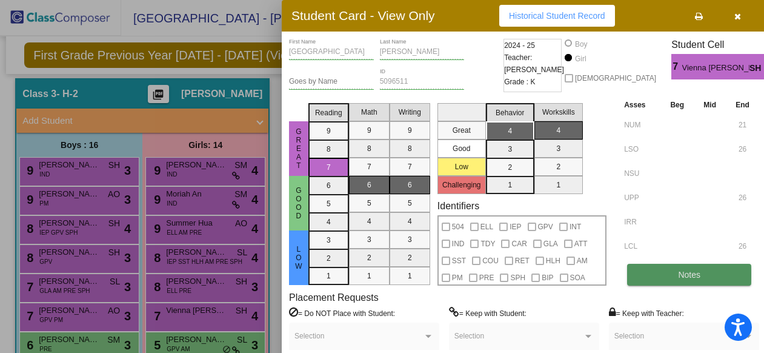
click at [654, 275] on button "Notes" at bounding box center [689, 275] width 124 height 22
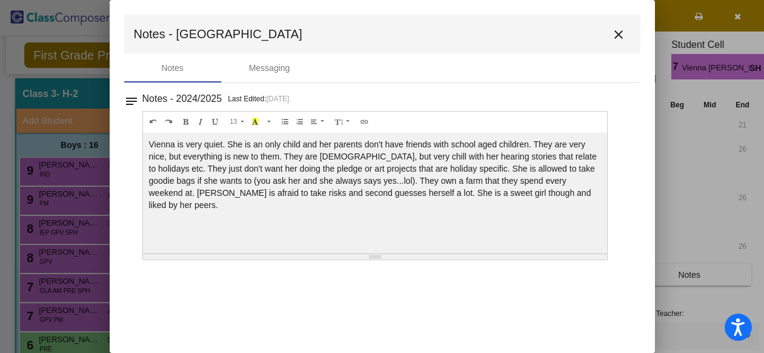
scroll to position [0, 0]
click at [619, 35] on mat-icon "close" at bounding box center [618, 34] width 15 height 15
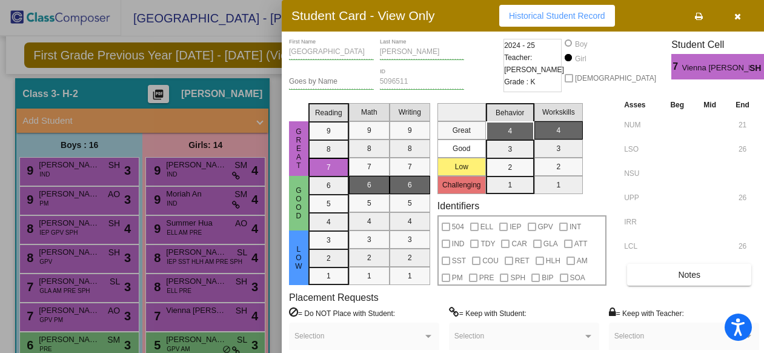
click at [734, 16] on icon "button" at bounding box center [737, 16] width 7 height 8
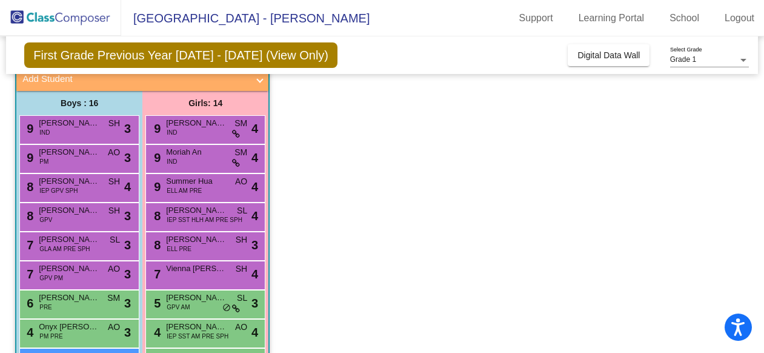
scroll to position [111, 0]
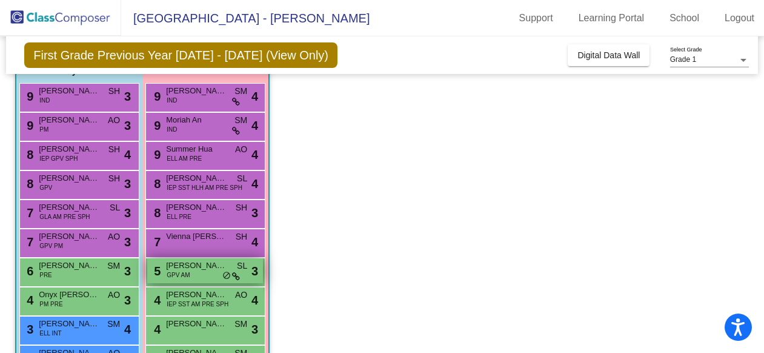
click at [207, 275] on div "5 Rhylee [PERSON_NAME] GPV AM SL lock do_not_disturb_alt 3" at bounding box center [205, 270] width 116 height 25
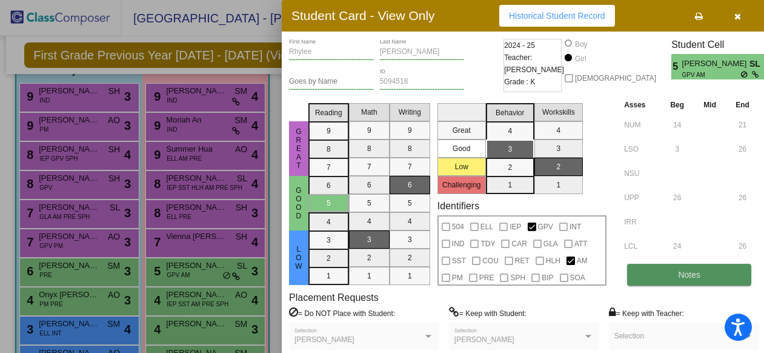
click at [685, 278] on span "Notes" at bounding box center [689, 275] width 22 height 10
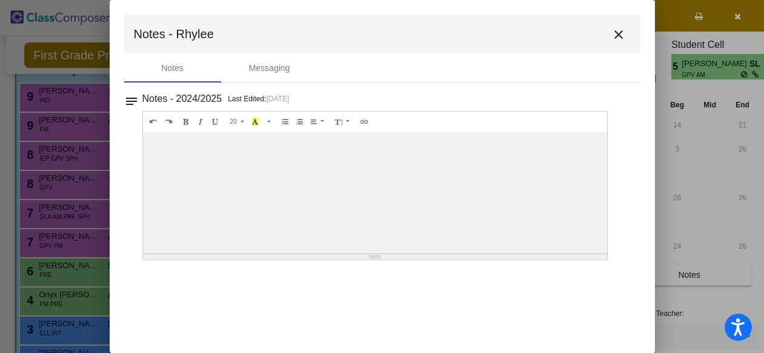
scroll to position [0, 0]
click at [617, 35] on mat-icon "close" at bounding box center [618, 34] width 15 height 15
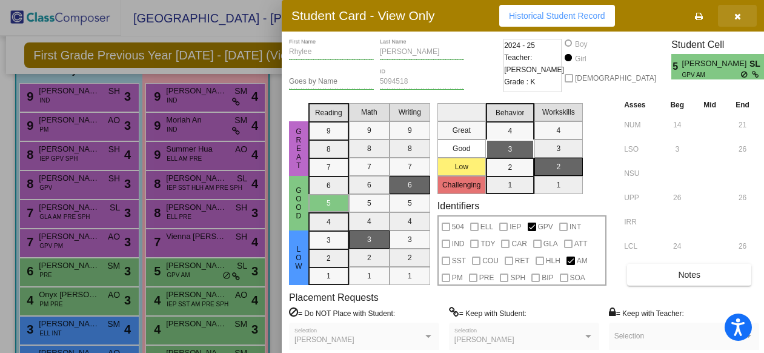
click at [736, 15] on icon "button" at bounding box center [737, 16] width 7 height 8
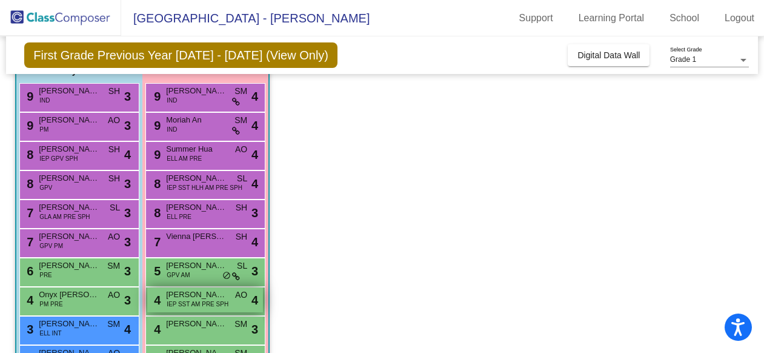
click at [211, 302] on span "IEP SST AM PRE SPH" at bounding box center [198, 303] width 62 height 9
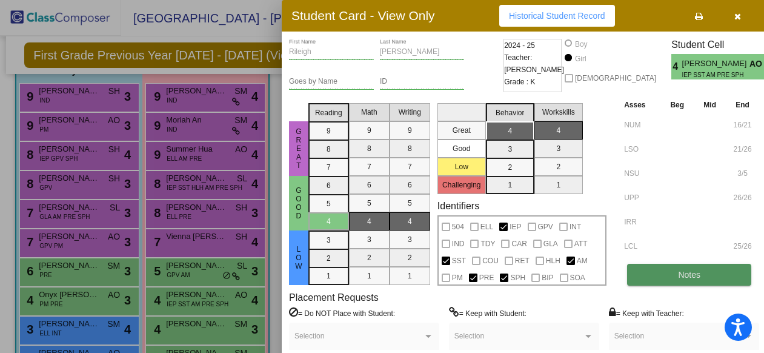
click at [653, 276] on button "Notes" at bounding box center [689, 275] width 124 height 22
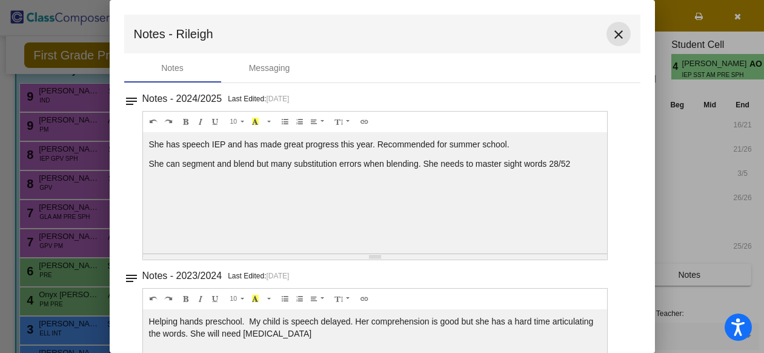
click at [613, 36] on mat-icon "close" at bounding box center [618, 34] width 15 height 15
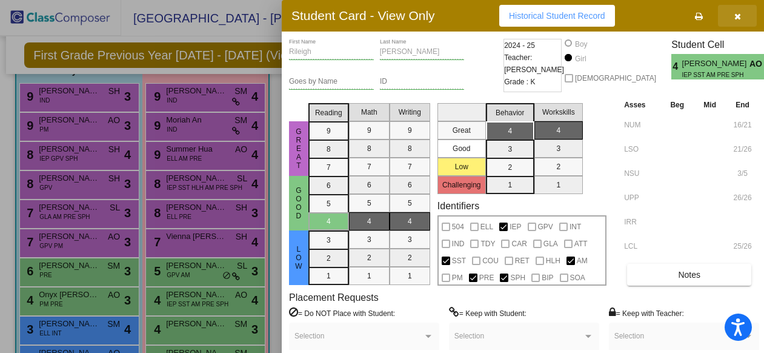
click at [737, 18] on icon "button" at bounding box center [737, 16] width 7 height 8
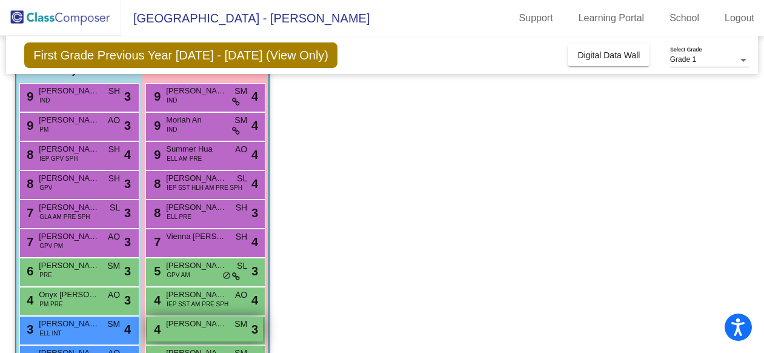
click at [192, 328] on span "[PERSON_NAME]" at bounding box center [196, 324] width 61 height 12
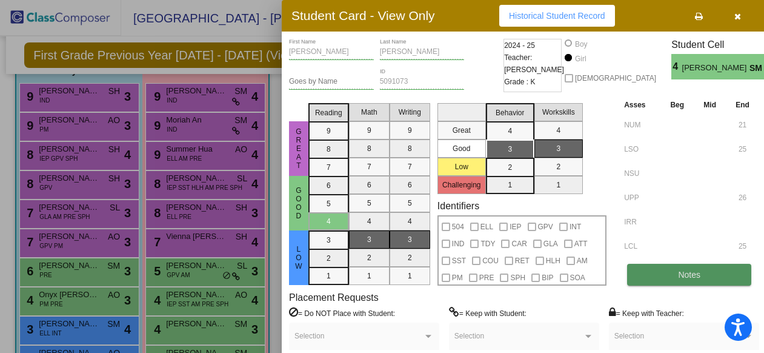
click at [666, 272] on button "Notes" at bounding box center [689, 275] width 124 height 22
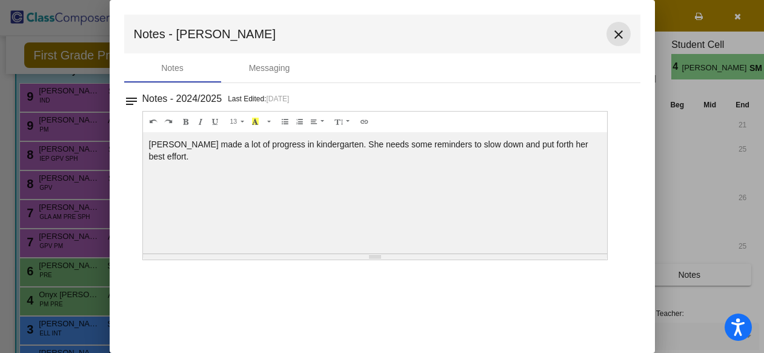
click at [619, 38] on mat-icon "close" at bounding box center [618, 34] width 15 height 15
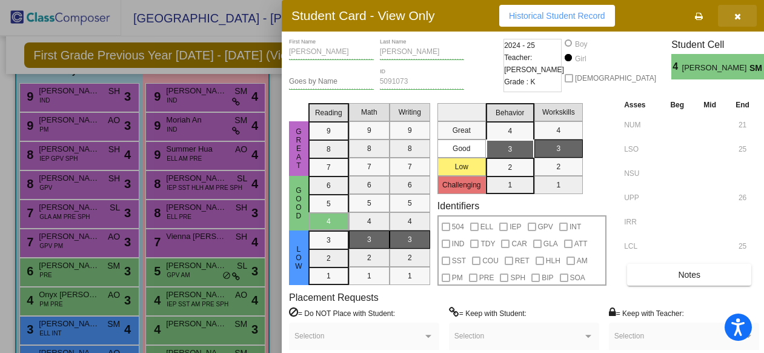
click at [737, 11] on span "button" at bounding box center [737, 16] width 7 height 10
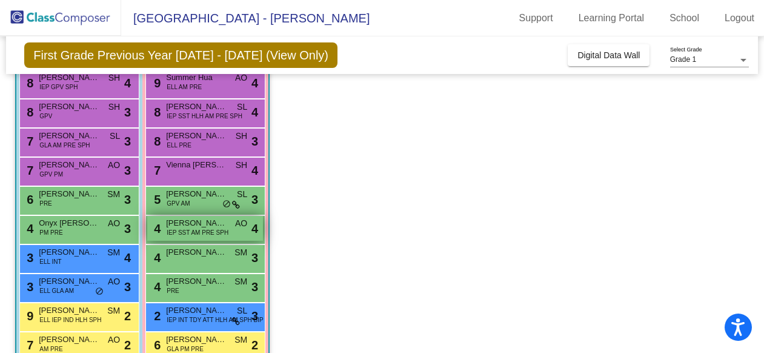
scroll to position [184, 0]
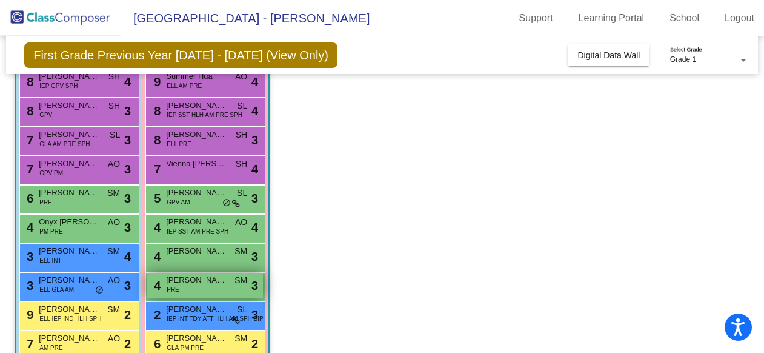
click at [233, 287] on div "4 [PERSON_NAME] PRE SM lock do_not_disturb_alt 3" at bounding box center [205, 285] width 116 height 25
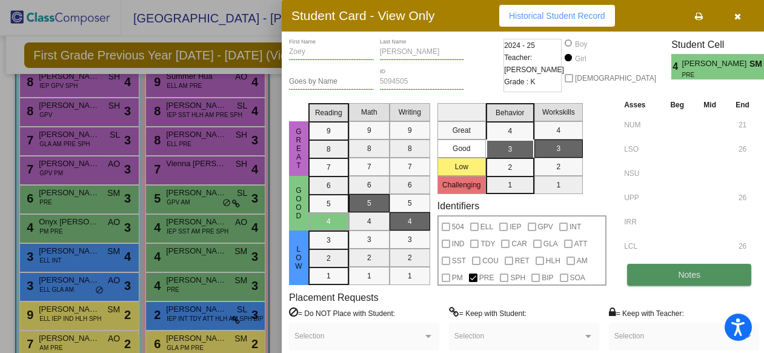
click at [658, 278] on button "Notes" at bounding box center [689, 275] width 124 height 22
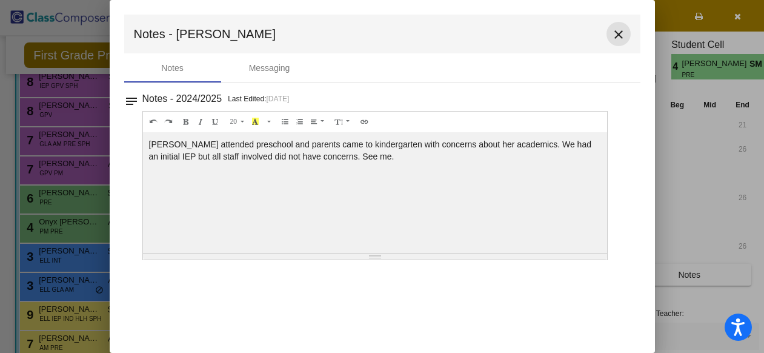
click at [618, 33] on mat-icon "close" at bounding box center [618, 34] width 15 height 15
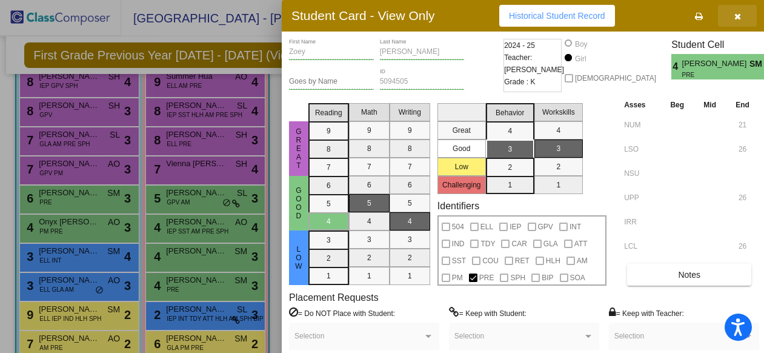
click at [734, 14] on icon "button" at bounding box center [737, 16] width 7 height 8
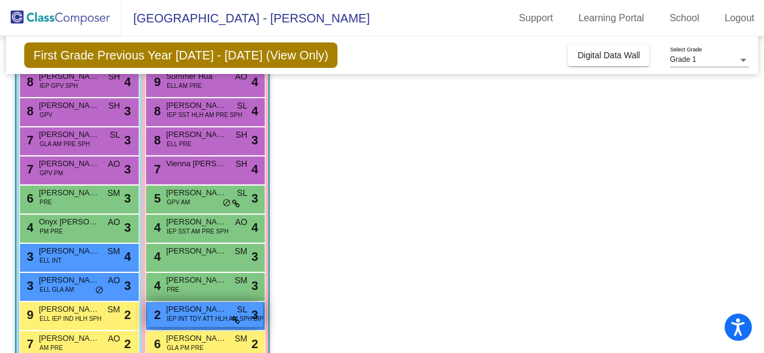
click at [198, 317] on span "IEP INT TDY ATT HLH AM SPH BIP" at bounding box center [215, 318] width 97 height 9
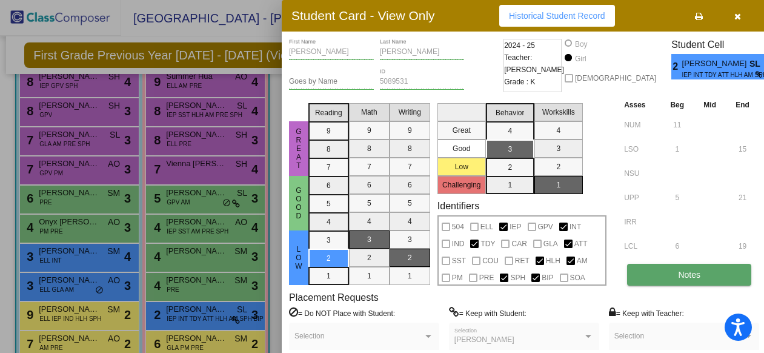
click at [716, 274] on button "Notes" at bounding box center [689, 275] width 124 height 22
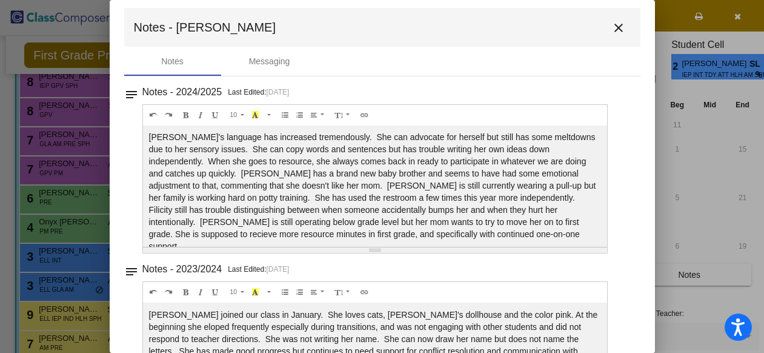
scroll to position [7, 0]
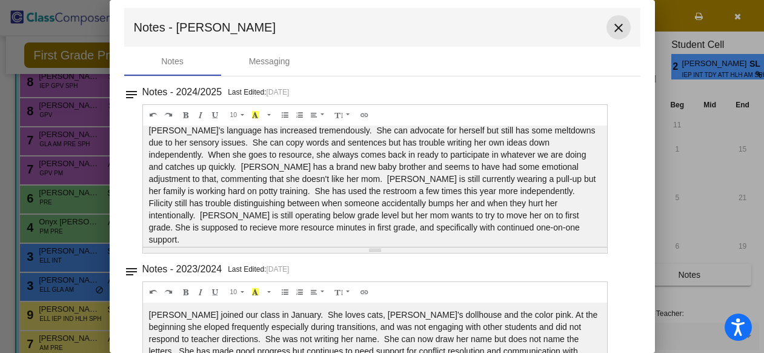
click at [611, 26] on mat-icon "close" at bounding box center [618, 28] width 15 height 15
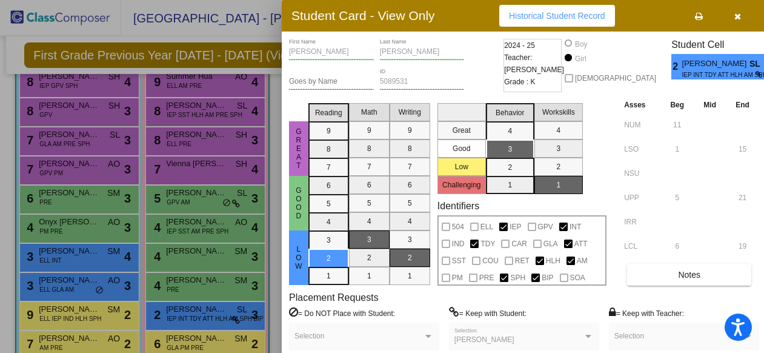
scroll to position [0, 0]
click at [734, 15] on icon "button" at bounding box center [737, 16] width 7 height 8
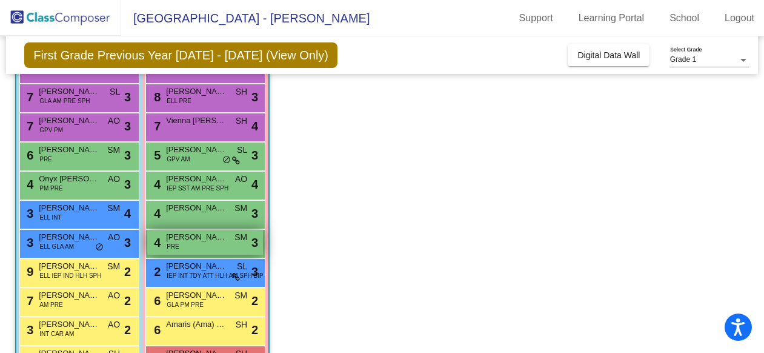
scroll to position [251, 0]
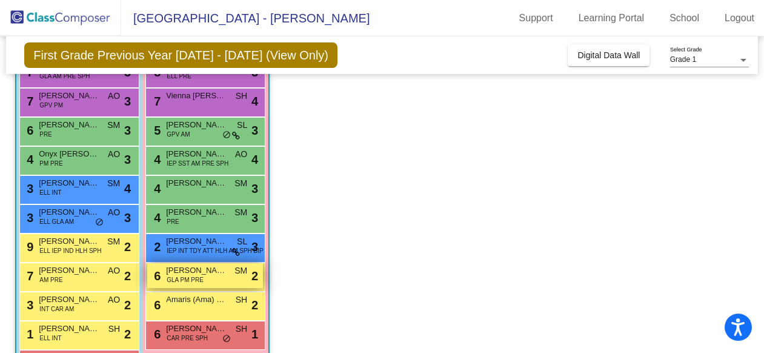
click at [213, 275] on span "[PERSON_NAME]" at bounding box center [196, 270] width 61 height 12
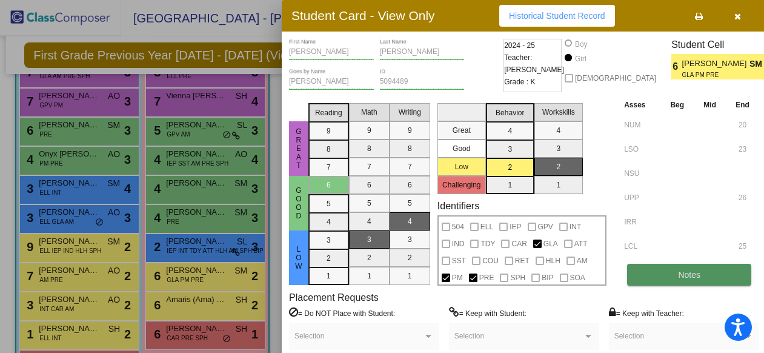
click at [678, 275] on span "Notes" at bounding box center [689, 275] width 22 height 10
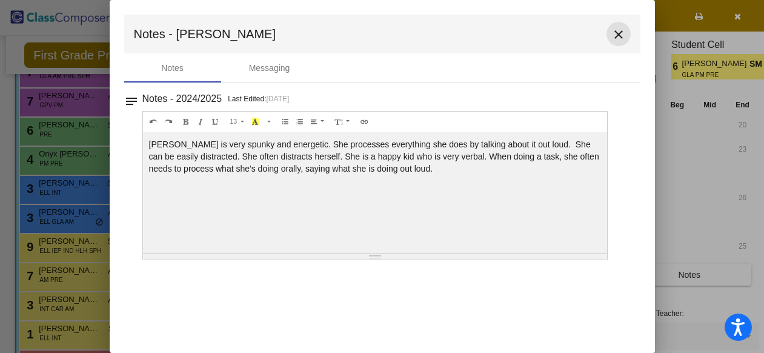
click at [618, 34] on mat-icon "close" at bounding box center [618, 34] width 15 height 15
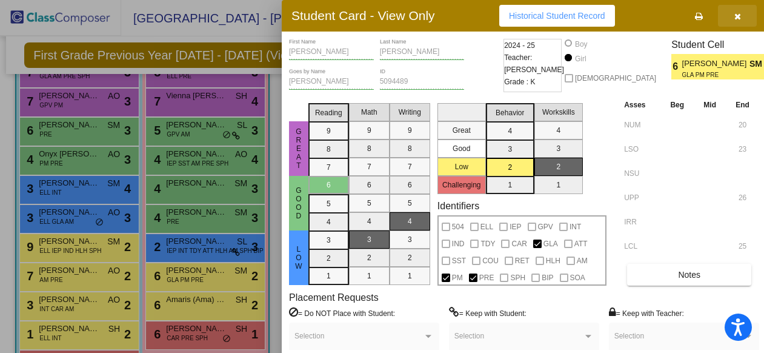
click at [734, 17] on icon "button" at bounding box center [737, 16] width 7 height 8
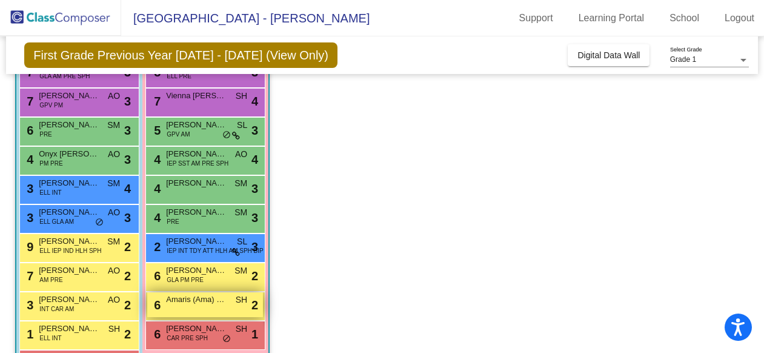
click at [207, 305] on div "6 Amaris (Ama) [PERSON_NAME] lock do_not_disturb_alt 2" at bounding box center [205, 304] width 116 height 25
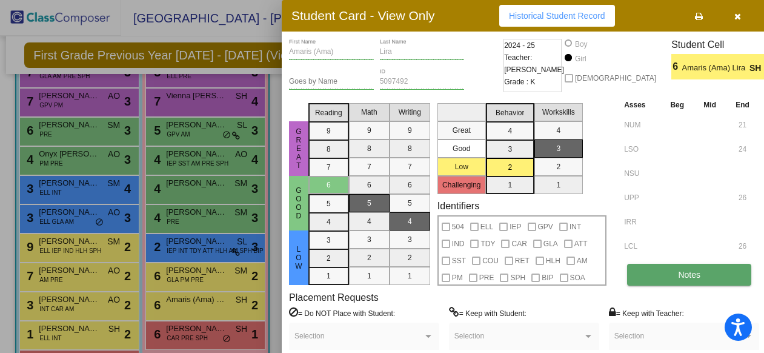
click at [682, 273] on span "Notes" at bounding box center [689, 275] width 22 height 10
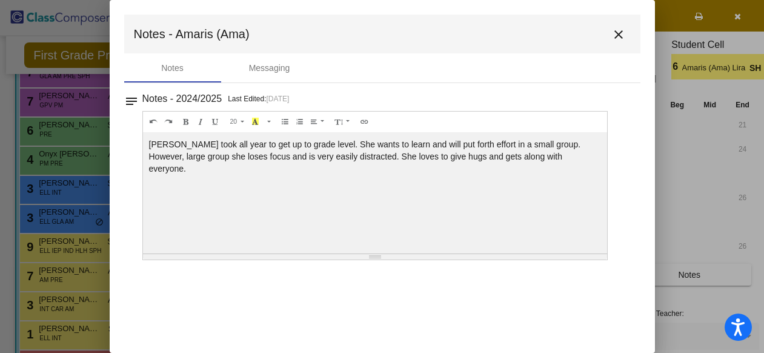
click at [616, 36] on mat-icon "close" at bounding box center [618, 34] width 15 height 15
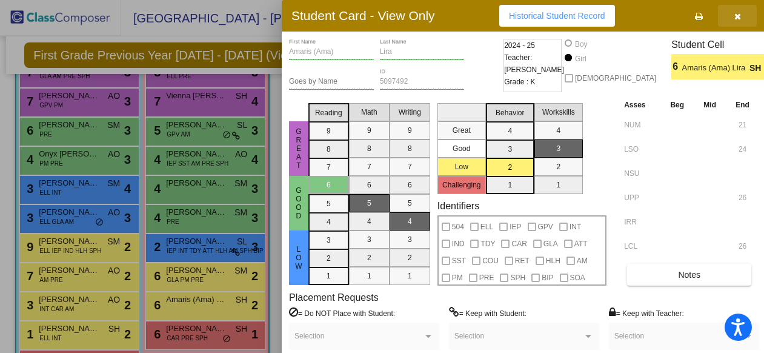
click at [737, 13] on icon "button" at bounding box center [737, 16] width 7 height 8
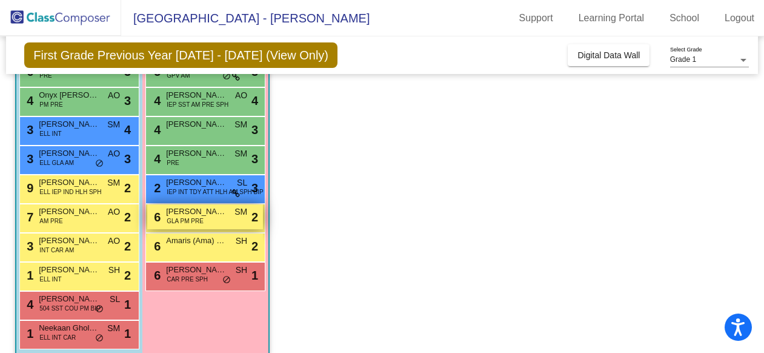
scroll to position [313, 0]
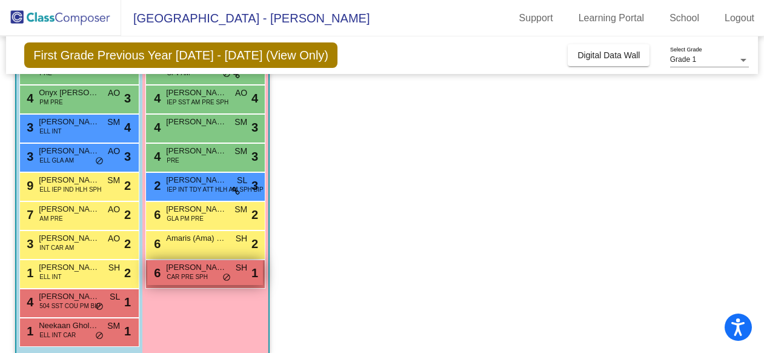
click at [205, 279] on span "CAR PRE SPH" at bounding box center [187, 276] width 41 height 9
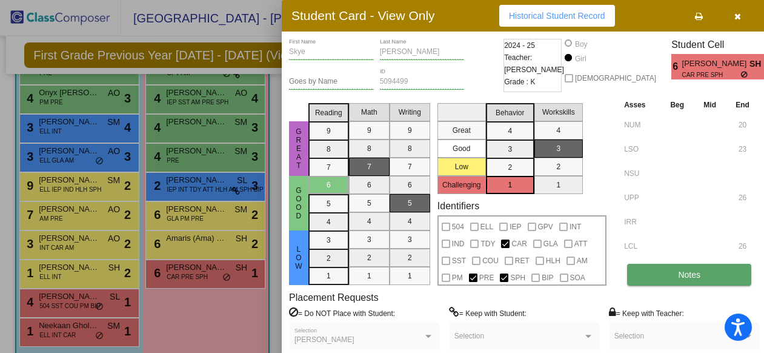
click at [671, 276] on button "Notes" at bounding box center [689, 275] width 124 height 22
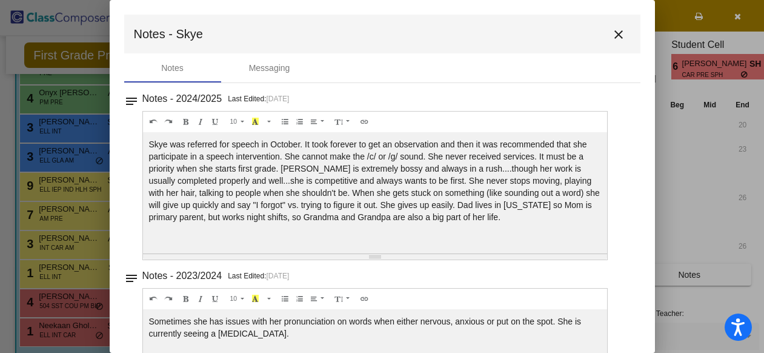
click at [615, 37] on mat-icon "close" at bounding box center [618, 34] width 15 height 15
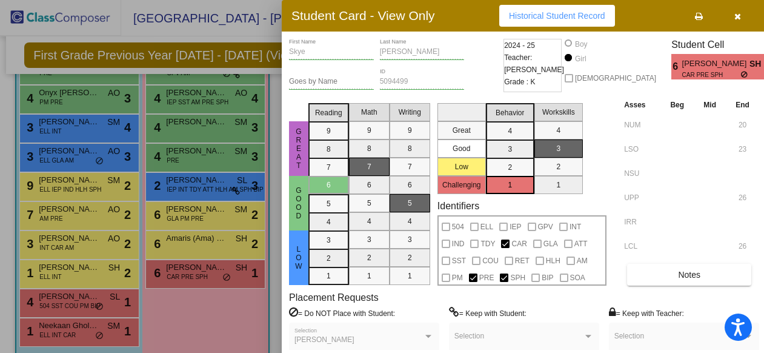
scroll to position [0, 0]
click at [734, 16] on icon "button" at bounding box center [737, 16] width 7 height 8
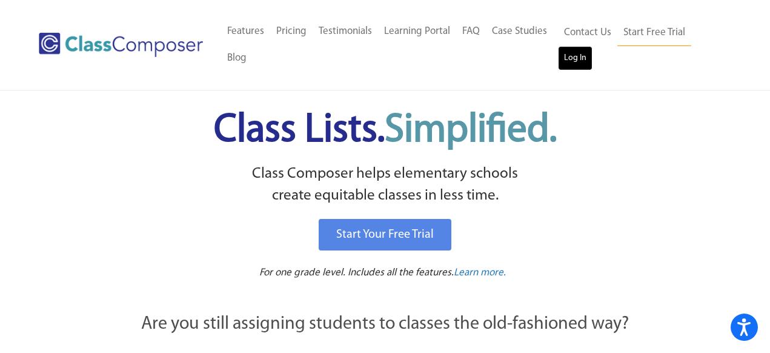
click at [579, 58] on link "Log In" at bounding box center [575, 58] width 35 height 24
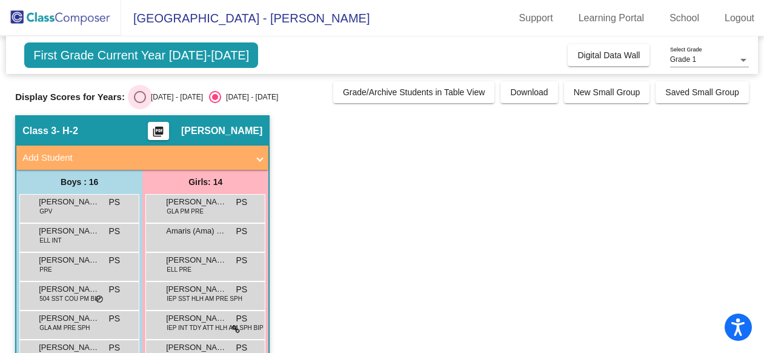
click at [140, 97] on div "Select an option" at bounding box center [140, 97] width 12 height 12
click at [140, 103] on input "2024 - 2025" at bounding box center [139, 103] width 1 height 1
radio input "true"
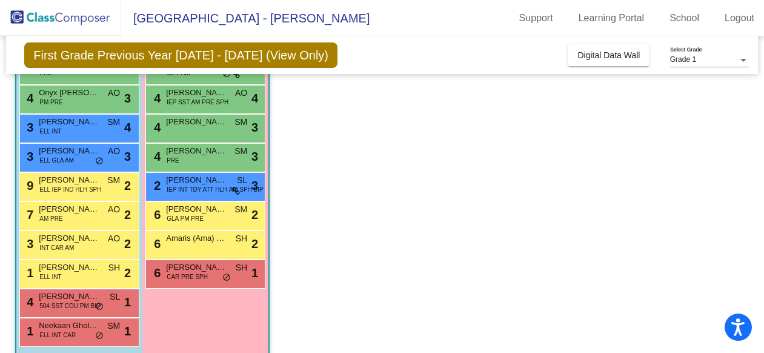
scroll to position [313, 0]
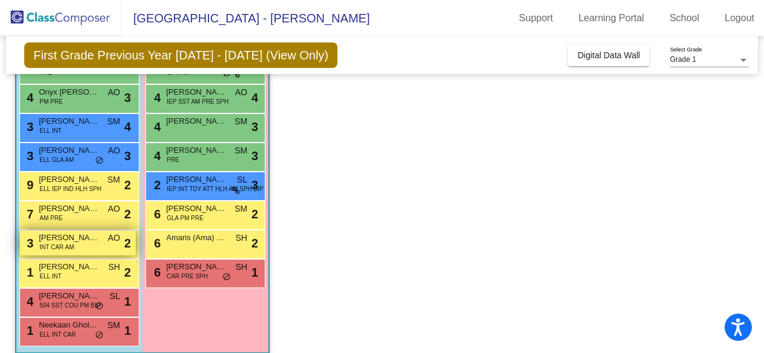
click at [90, 239] on span "[PERSON_NAME]" at bounding box center [69, 237] width 61 height 12
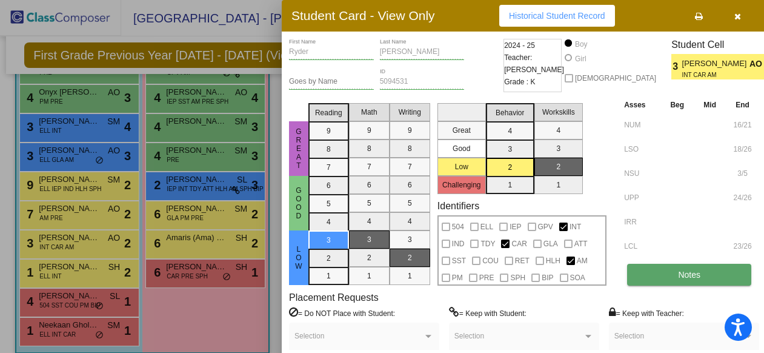
click at [693, 279] on span "Notes" at bounding box center [689, 275] width 22 height 10
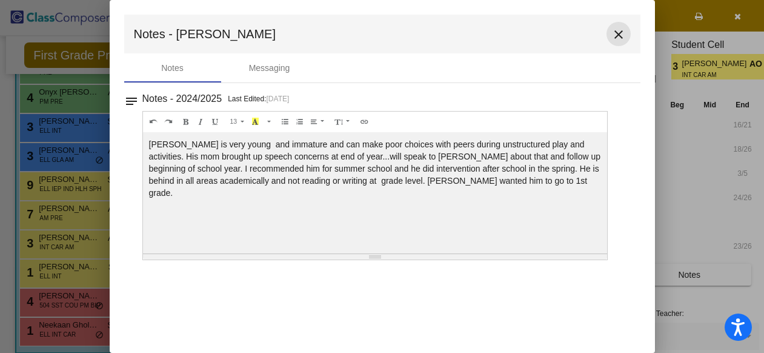
click at [620, 32] on mat-icon "close" at bounding box center [618, 34] width 15 height 15
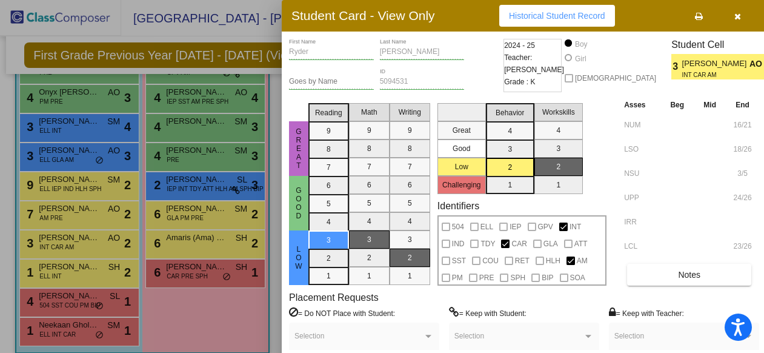
click at [225, 277] on div at bounding box center [382, 176] width 764 height 353
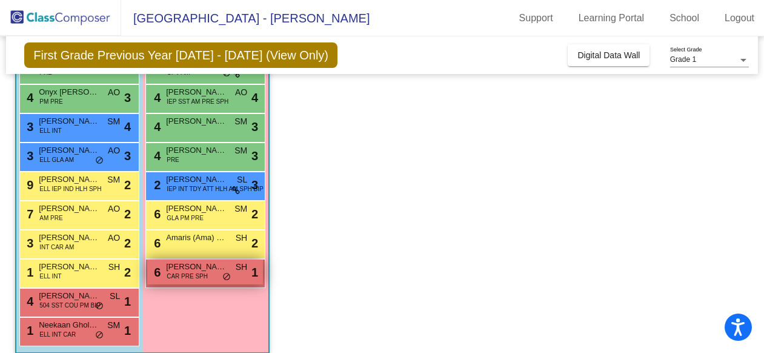
click at [236, 281] on div "6 Skye Pacheco CAR PRE SPH SH lock do_not_disturb_alt 1" at bounding box center [205, 271] width 116 height 25
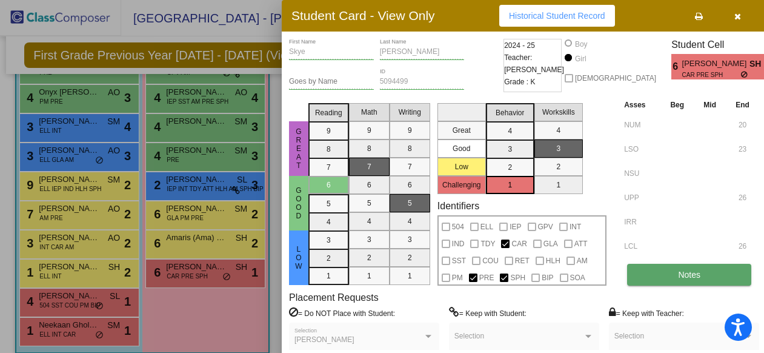
click at [701, 271] on button "Notes" at bounding box center [689, 275] width 124 height 22
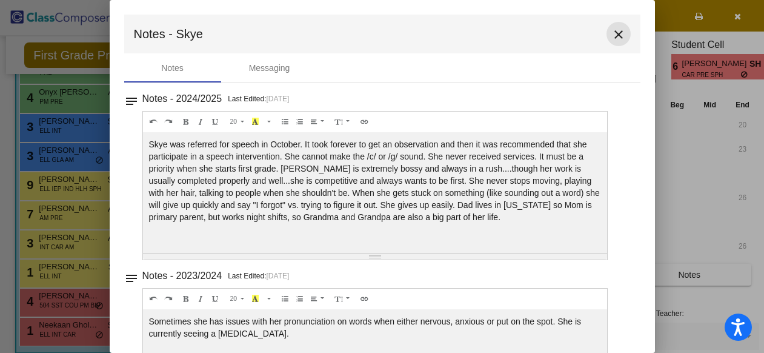
click at [612, 32] on mat-icon "close" at bounding box center [618, 34] width 15 height 15
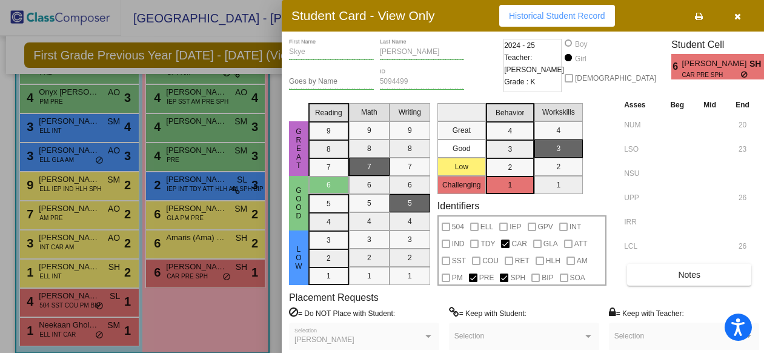
click at [191, 219] on div at bounding box center [382, 176] width 764 height 353
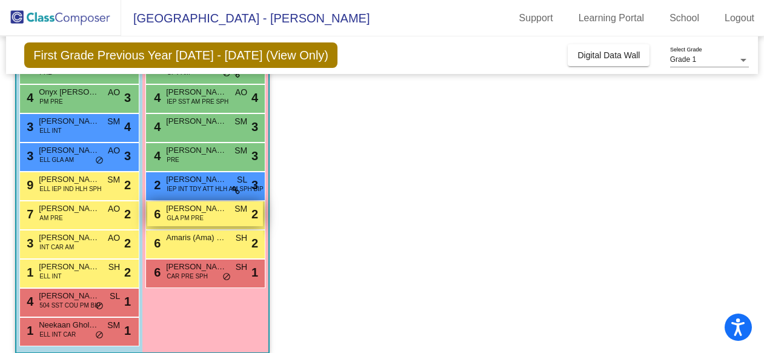
click at [191, 219] on span "GLA PM PRE" at bounding box center [185, 217] width 37 height 9
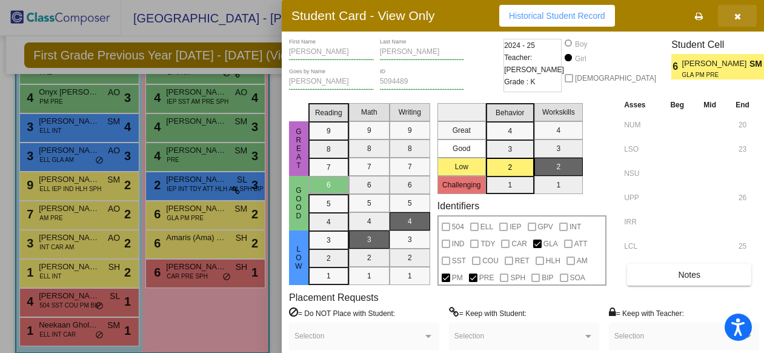
click at [737, 14] on icon "button" at bounding box center [737, 16] width 7 height 8
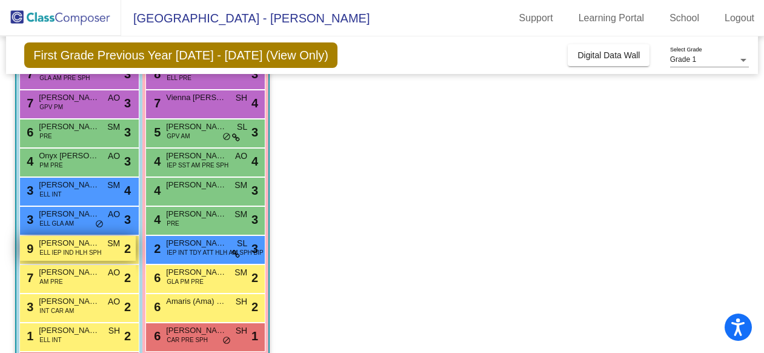
scroll to position [258, 0]
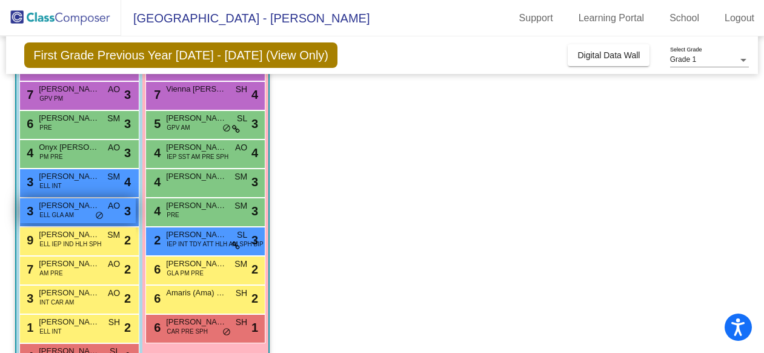
click at [89, 215] on div "3 [PERSON_NAME] ELL GLA AM AO lock do_not_disturb_alt 3" at bounding box center [78, 210] width 116 height 25
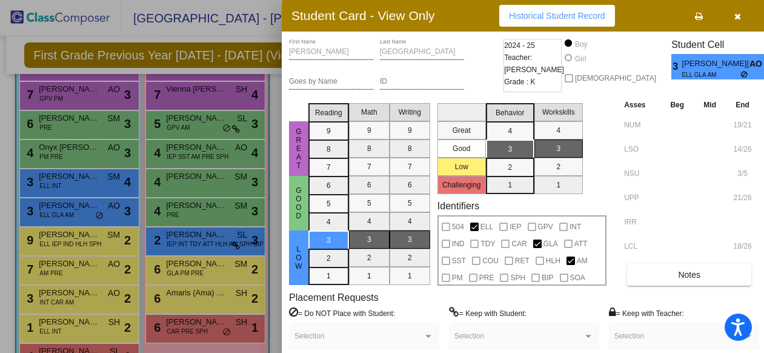
click at [735, 15] on icon "button" at bounding box center [737, 16] width 7 height 8
